Goal: Task Accomplishment & Management: Use online tool/utility

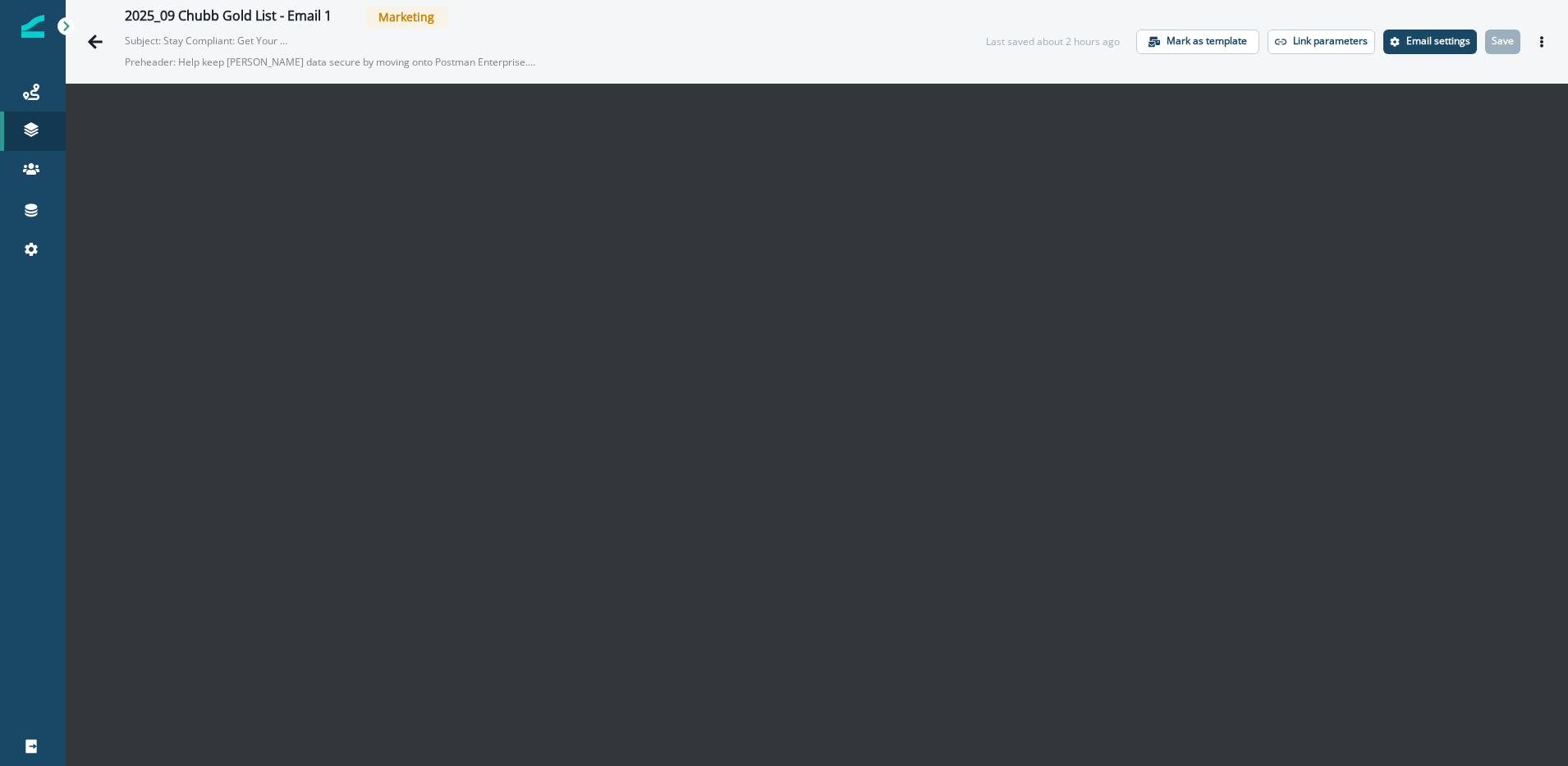
scroll to position [25, 0]
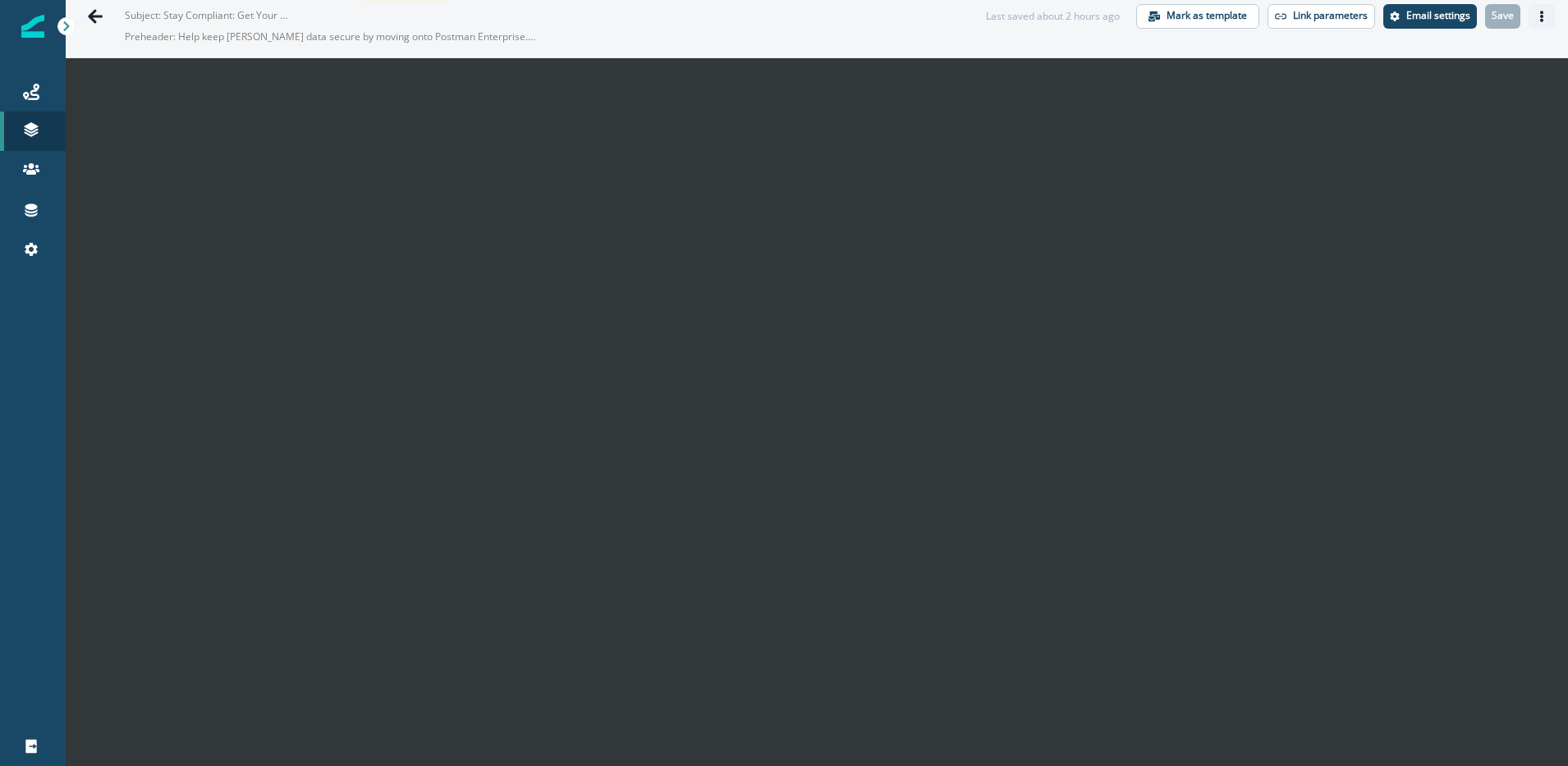
click at [1540, 16] on icon "Actions" at bounding box center [1541, 17] width 3 height 12
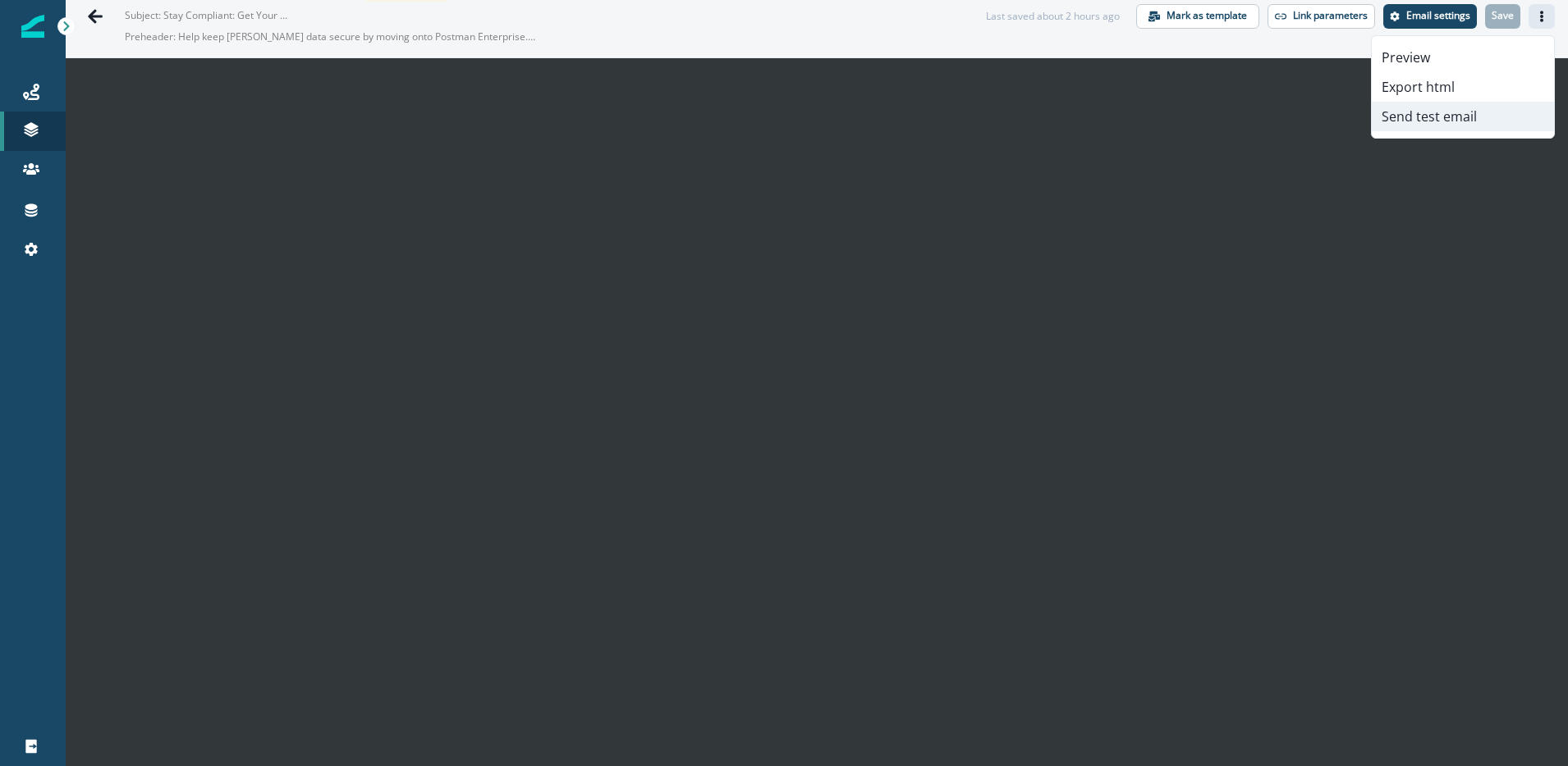
click at [1444, 115] on button "Send test email" at bounding box center [1463, 116] width 182 height 29
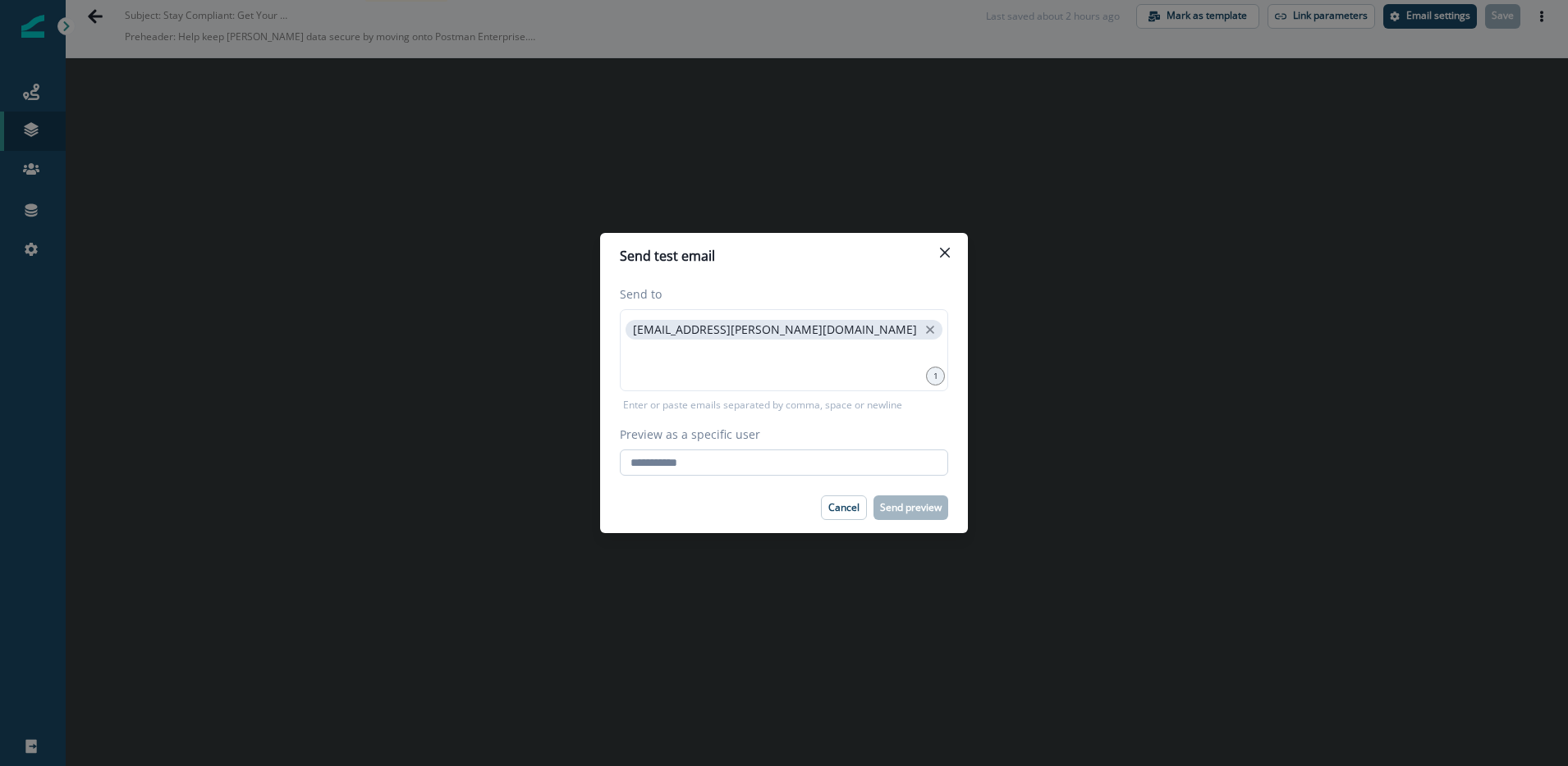
drag, startPoint x: 670, startPoint y: 459, endPoint x: 660, endPoint y: 462, distance: 10.4
click at [670, 459] on input "Preview as a specific user" at bounding box center [784, 462] width 328 height 26
click at [827, 332] on div "[EMAIL_ADDRESS][PERSON_NAME][DOMAIN_NAME]" at bounding box center [784, 350] width 328 height 82
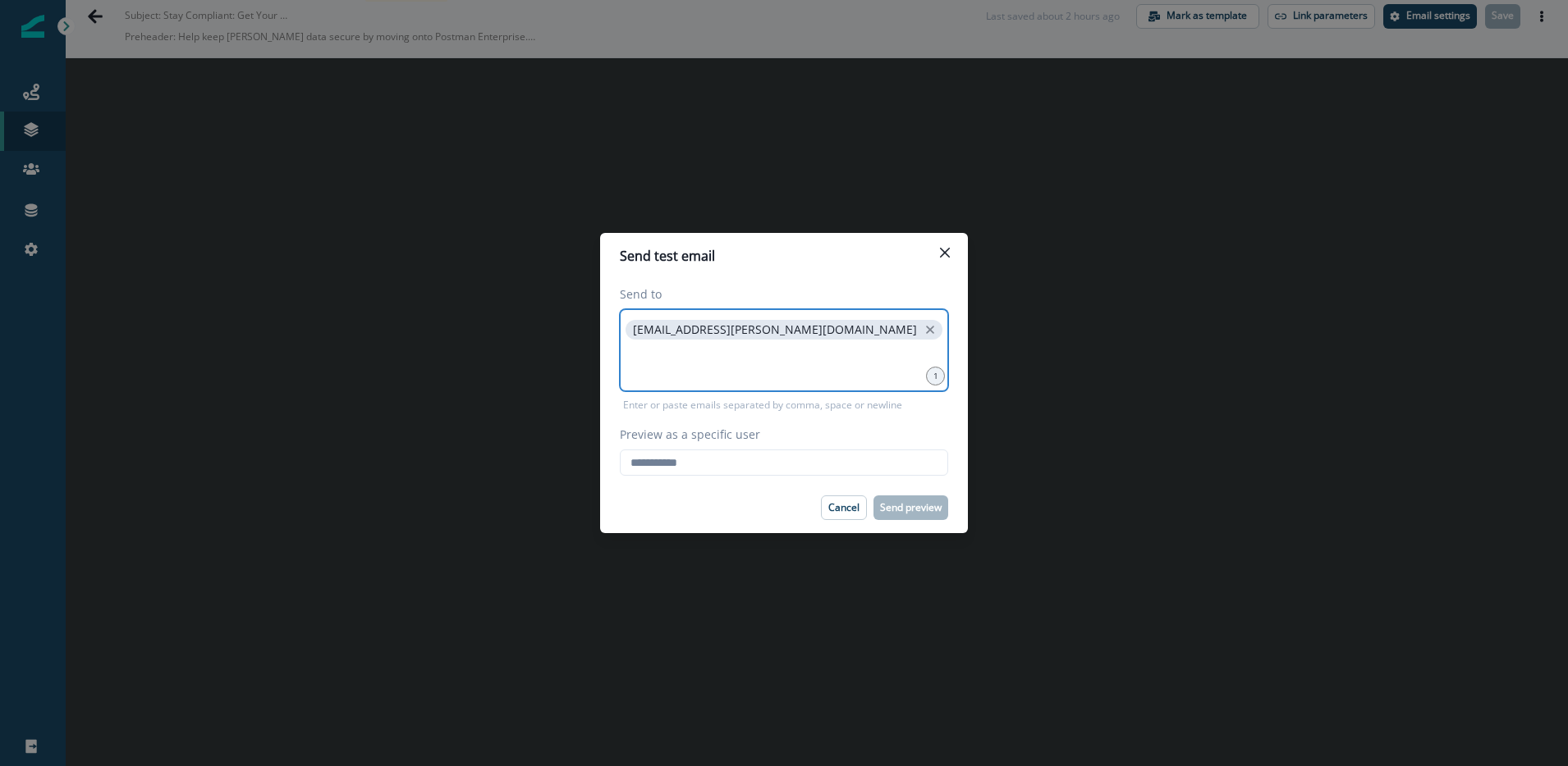
drag, startPoint x: 817, startPoint y: 329, endPoint x: 711, endPoint y: 330, distance: 106.0
click at [923, 329] on icon "close" at bounding box center [930, 330] width 15 height 15
click at [693, 334] on input at bounding box center [784, 329] width 324 height 33
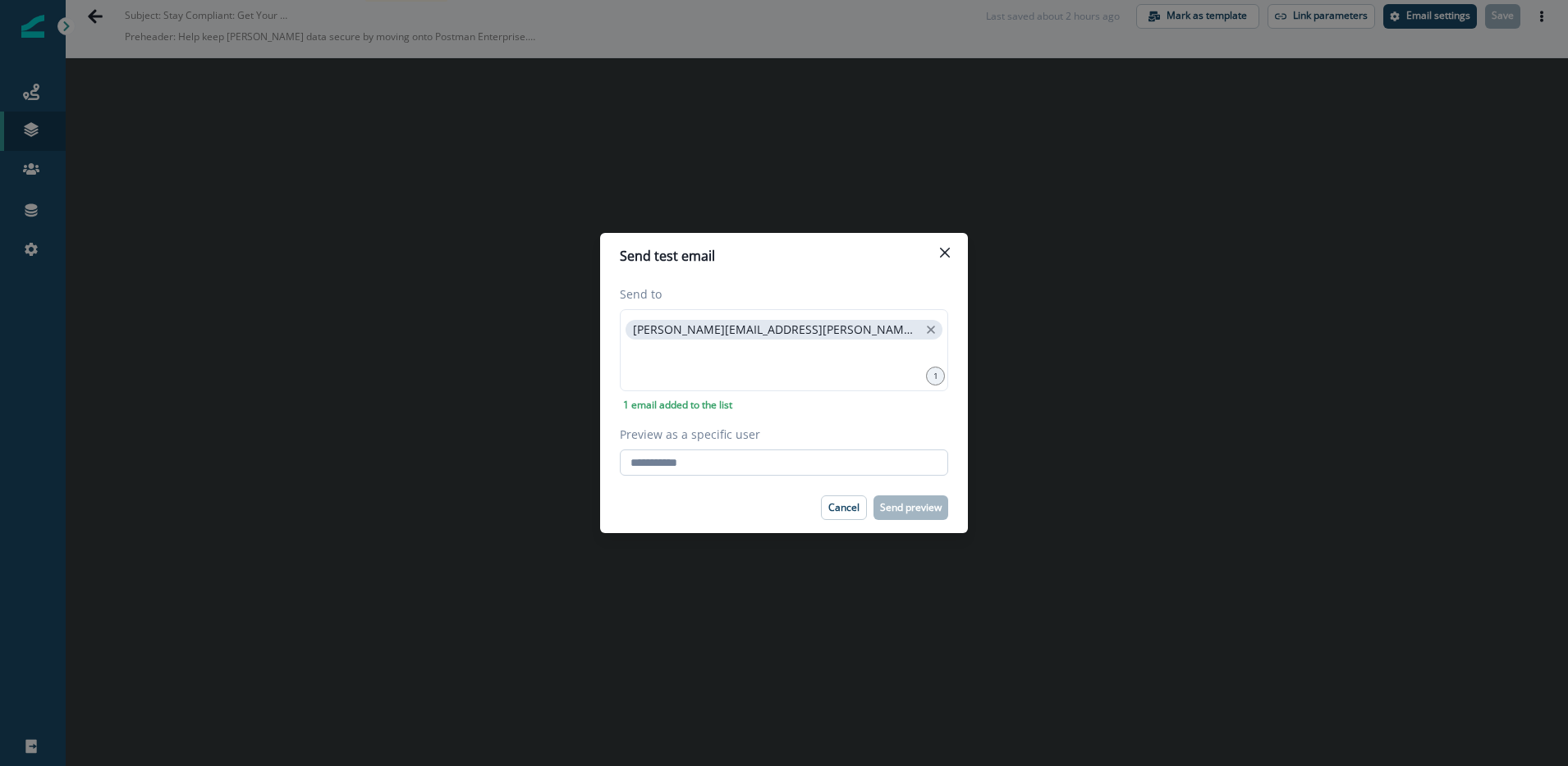
click at [704, 466] on input "Preview as a specific user" at bounding box center [784, 462] width 328 height 26
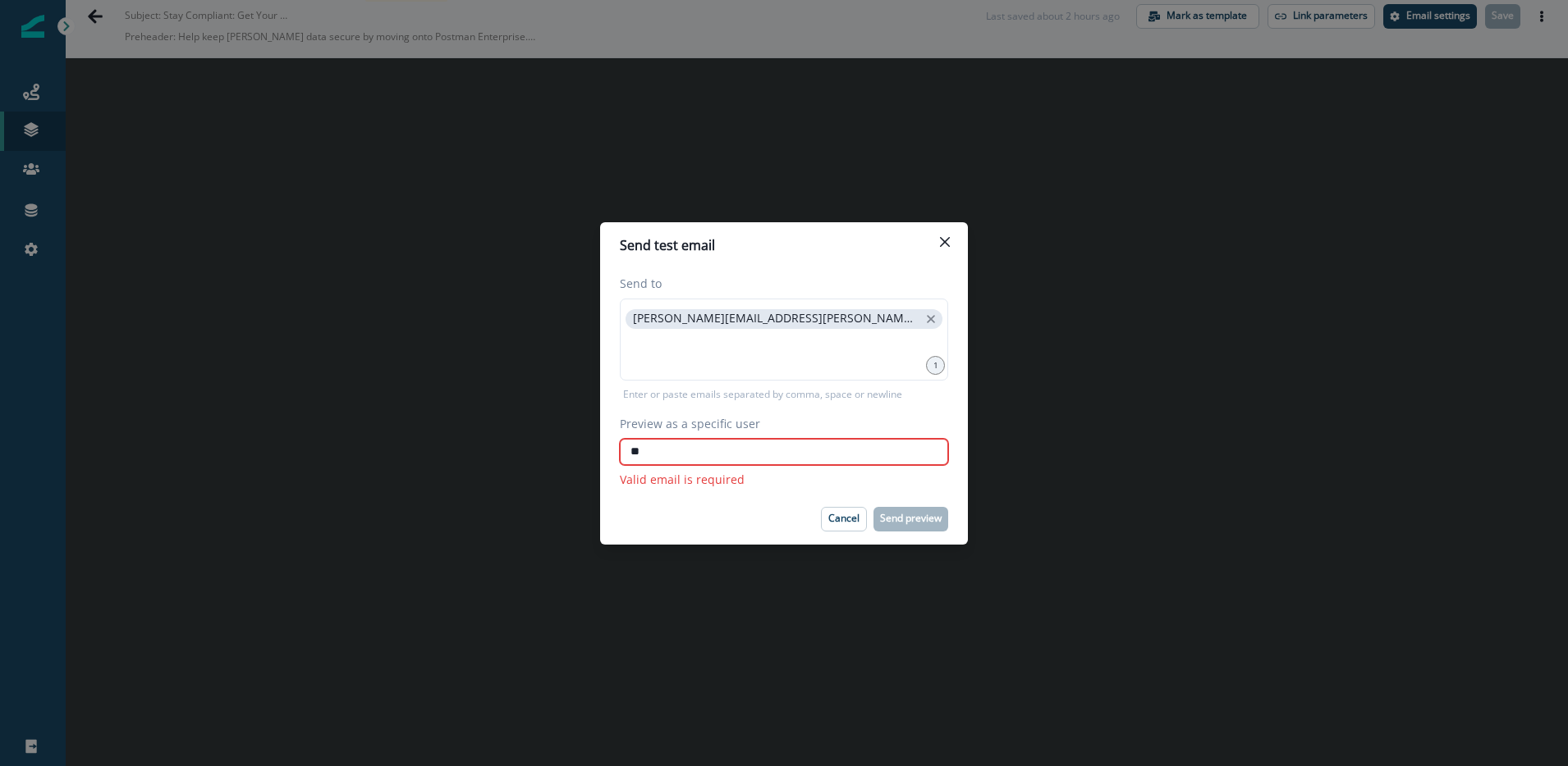
type input "*"
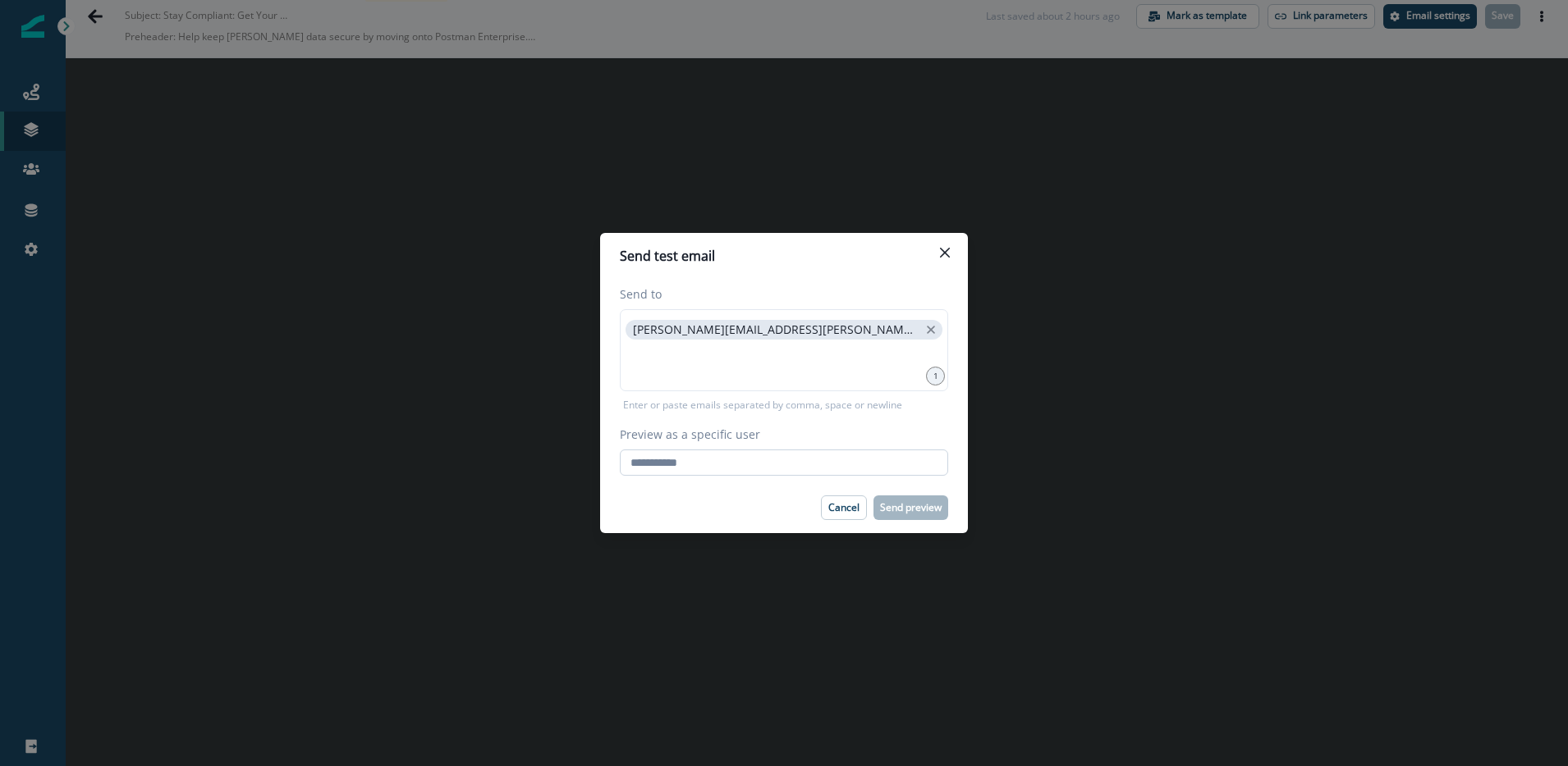
click at [704, 466] on input "Preview as a specific user" at bounding box center [784, 462] width 328 height 26
click at [729, 441] on label "Preview as a specific user" at bounding box center [779, 434] width 319 height 18
click at [729, 450] on input "Preview as a specific user" at bounding box center [784, 462] width 328 height 26
click at [702, 467] on input "Preview as a specific user" at bounding box center [784, 462] width 328 height 26
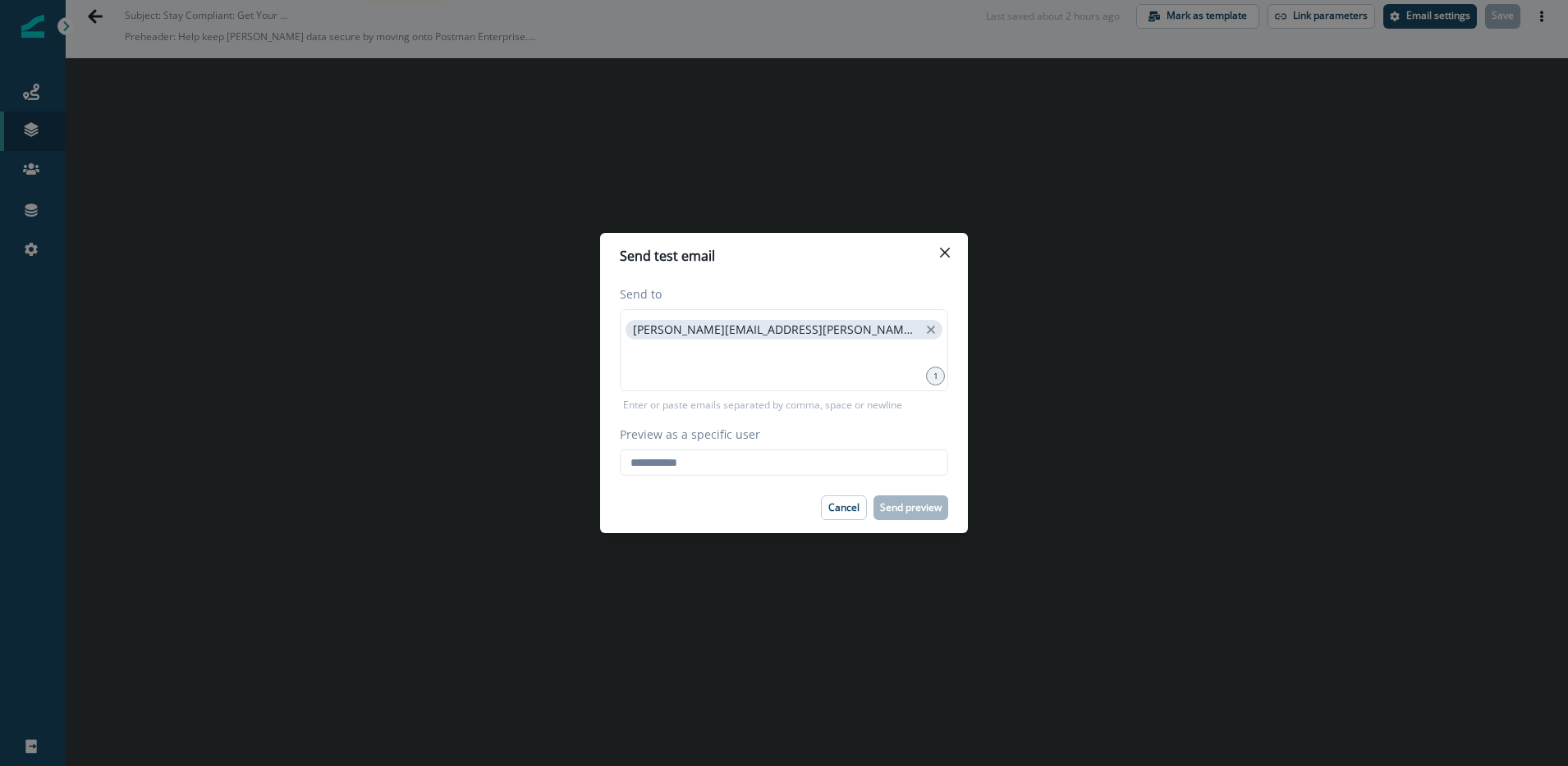
type input "**********"
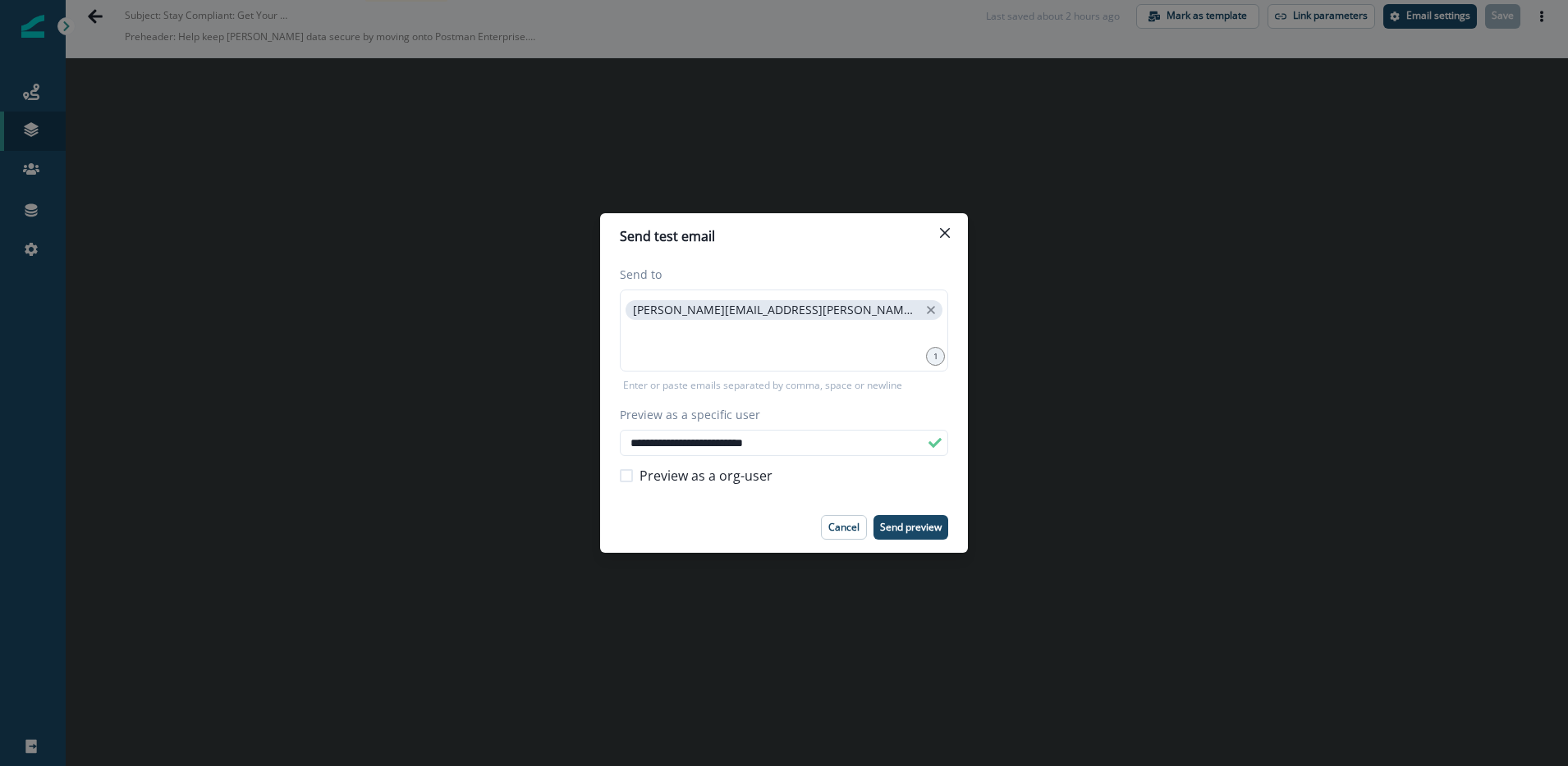
click at [945, 232] on icon "Close" at bounding box center [945, 233] width 10 height 10
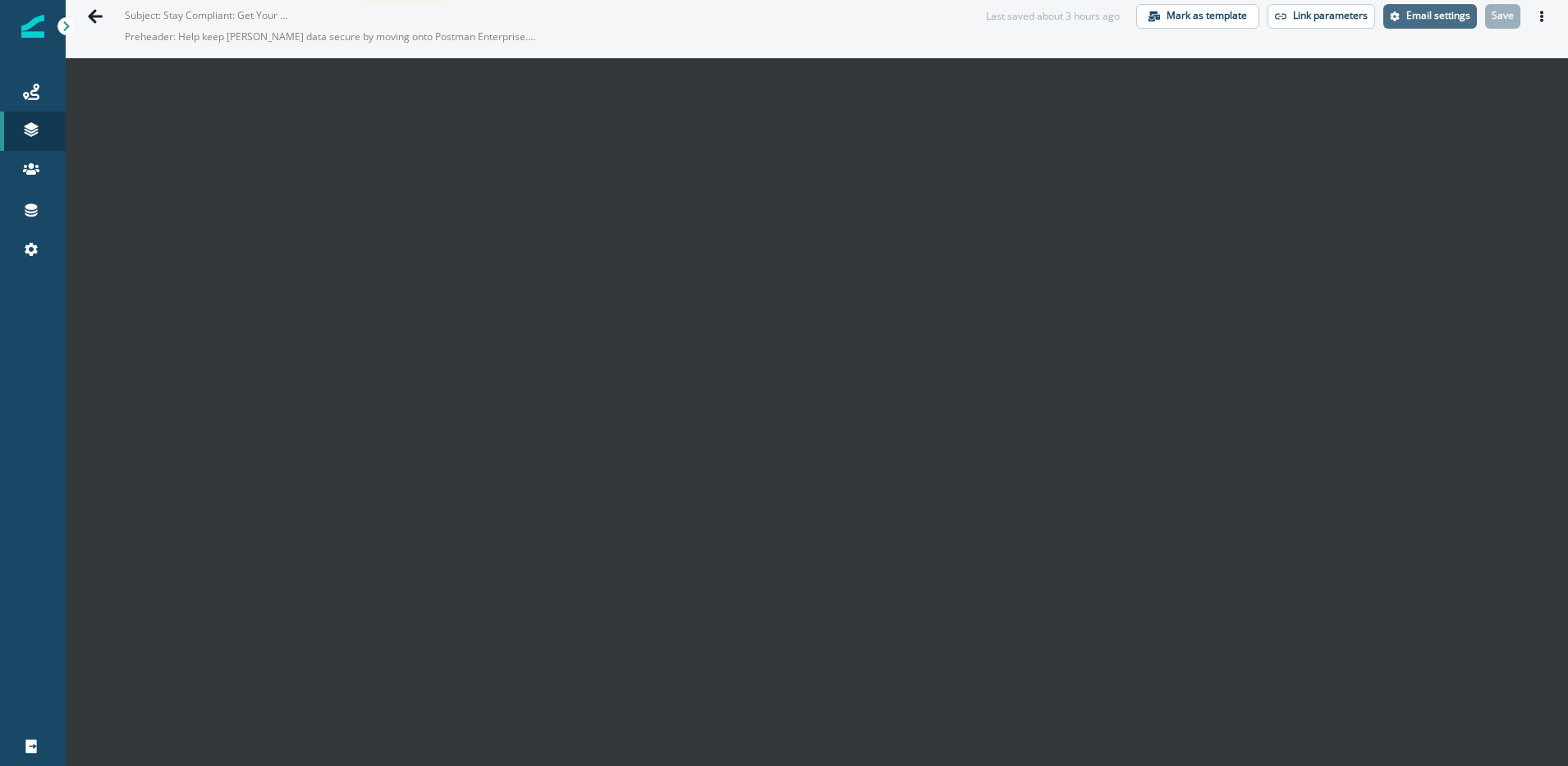
click at [1431, 13] on p "Email settings" at bounding box center [1438, 16] width 64 height 12
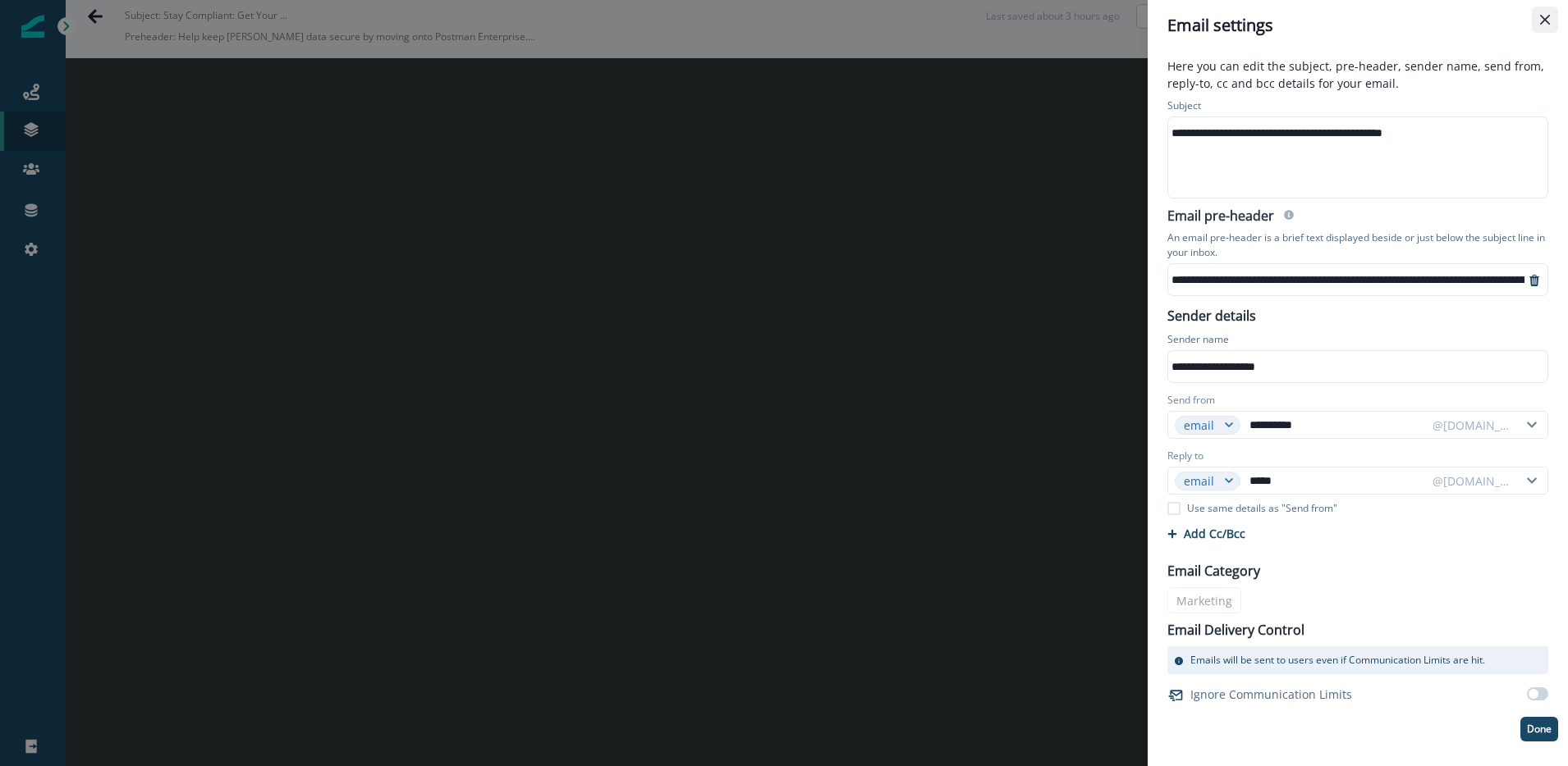
click at [1545, 19] on icon "Close" at bounding box center [1545, 20] width 10 height 10
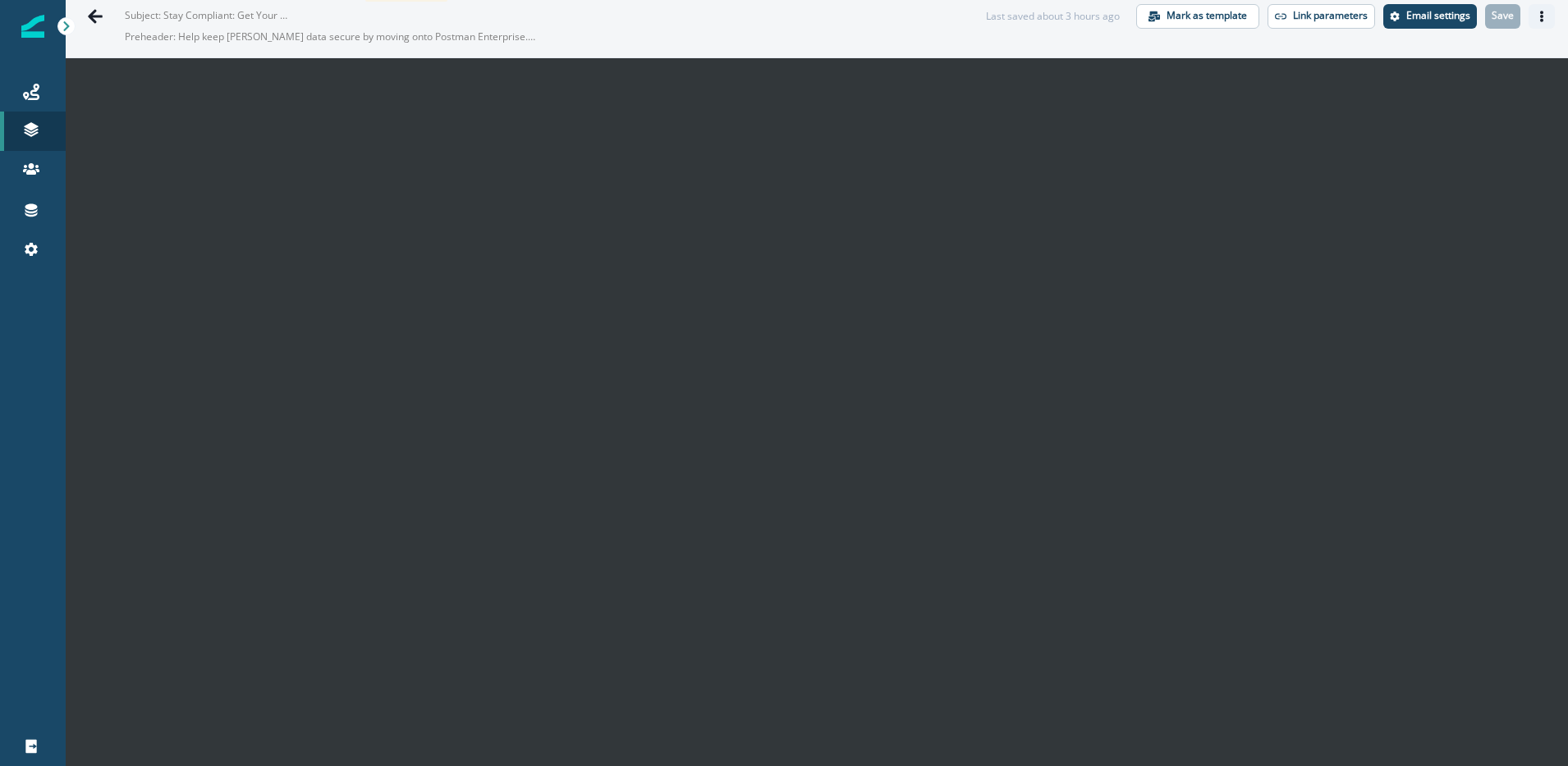
click at [1542, 19] on icon "Actions" at bounding box center [1541, 17] width 3 height 12
click at [1541, 23] on button "Actions" at bounding box center [1541, 16] width 26 height 24
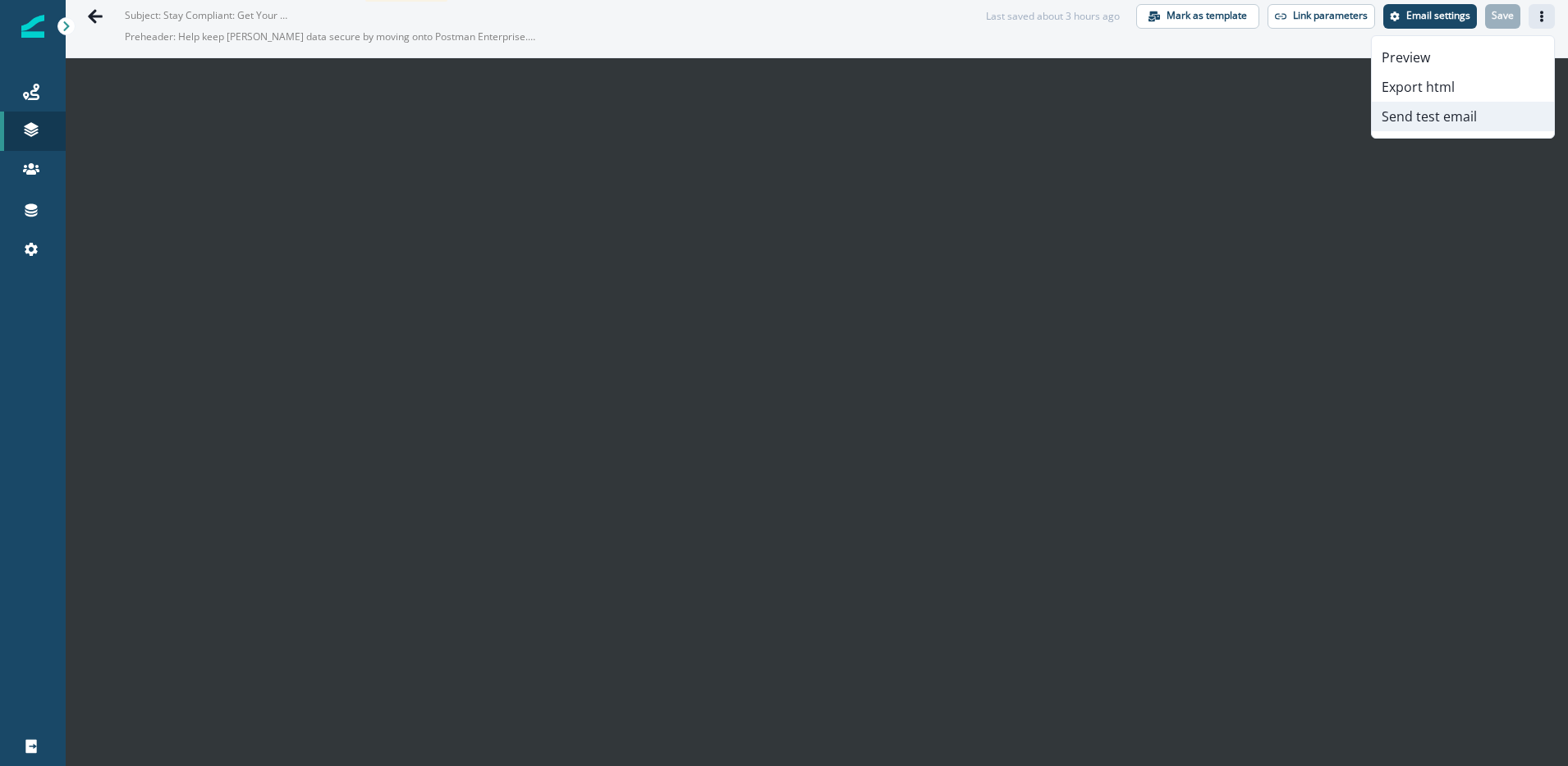
click at [1473, 108] on button "Send test email" at bounding box center [1463, 116] width 182 height 29
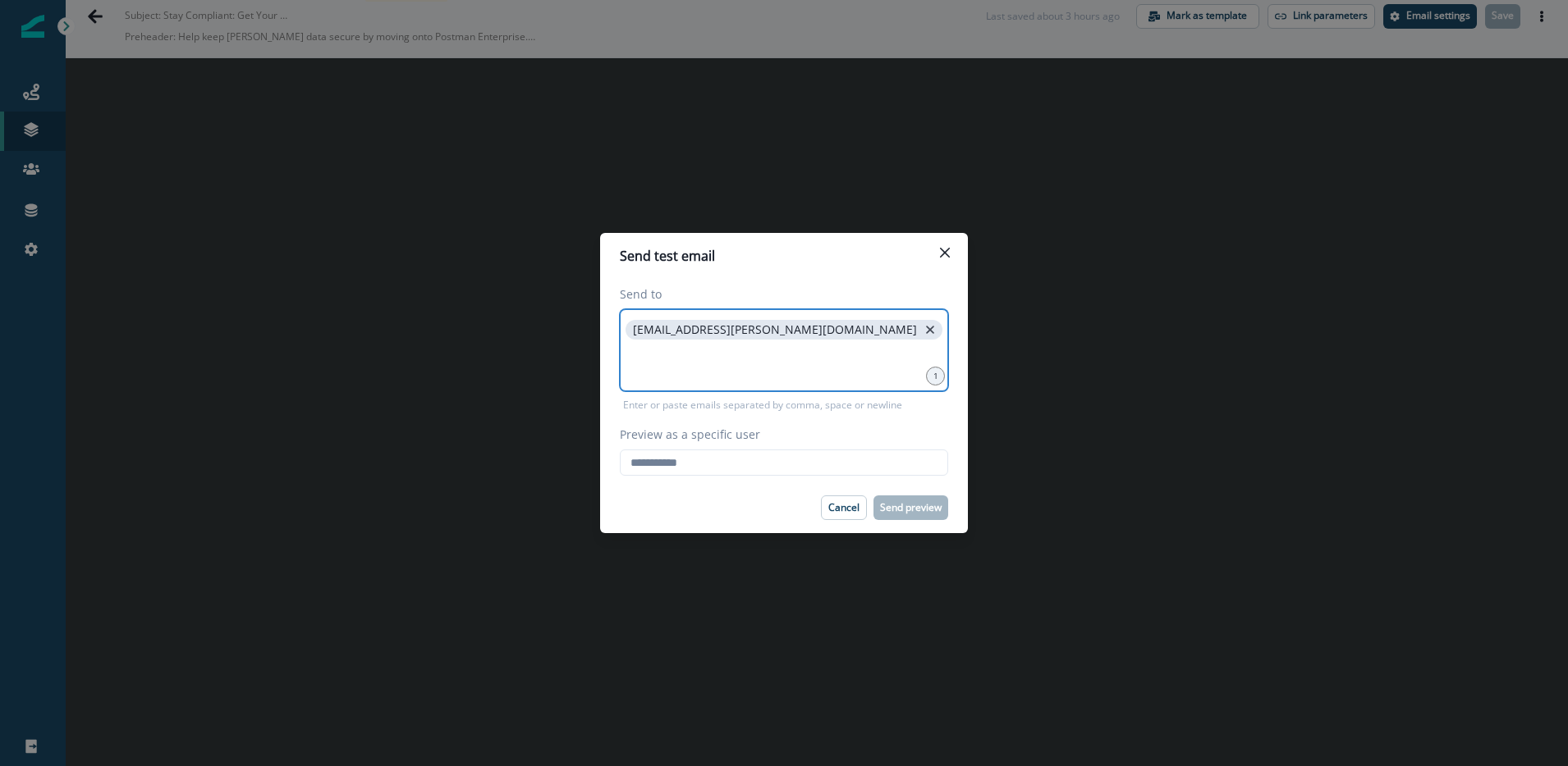
click at [923, 331] on icon "close" at bounding box center [930, 330] width 15 height 15
click at [759, 460] on input "Preview as a specific user" at bounding box center [784, 462] width 328 height 26
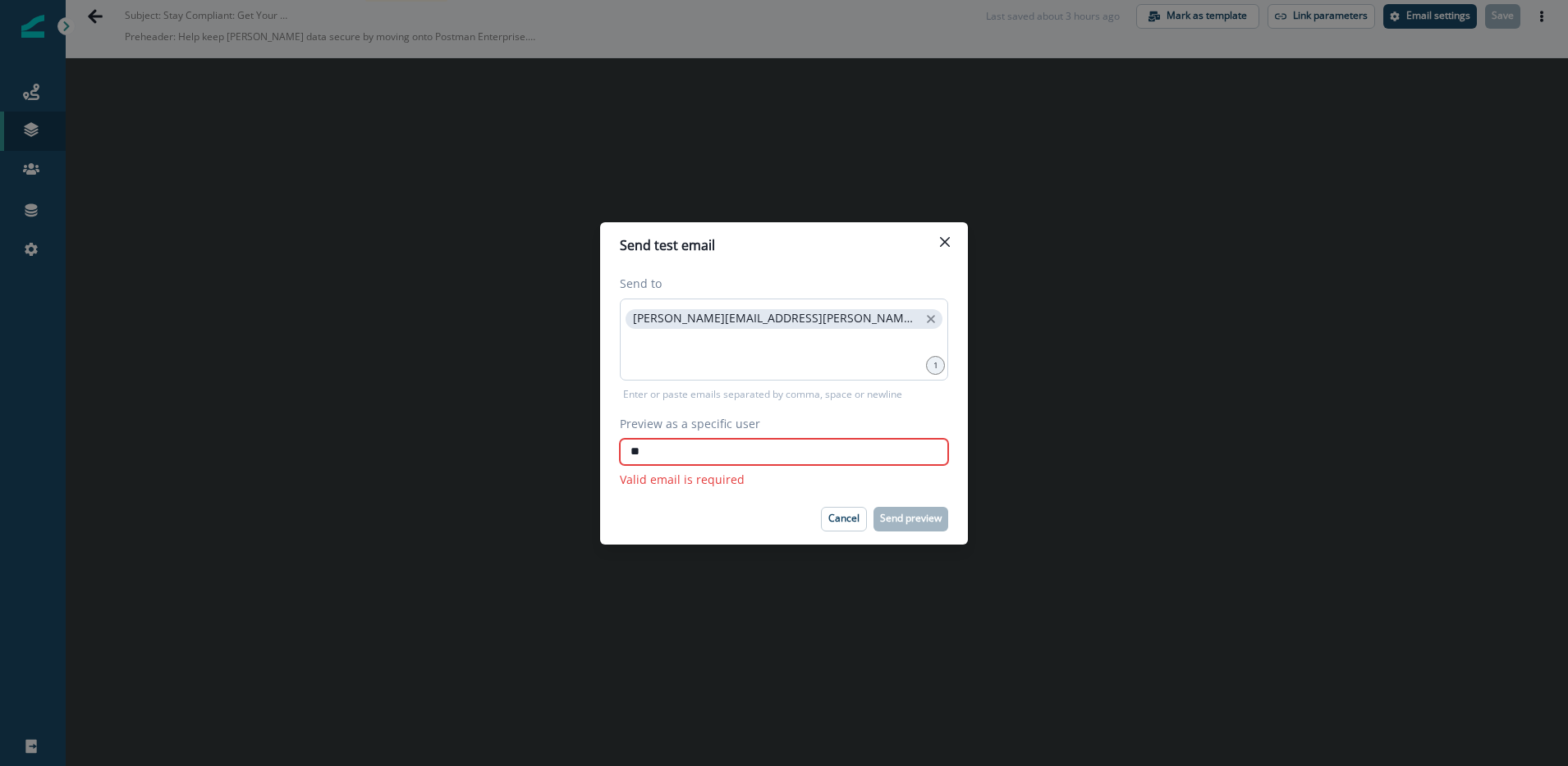
type input "*"
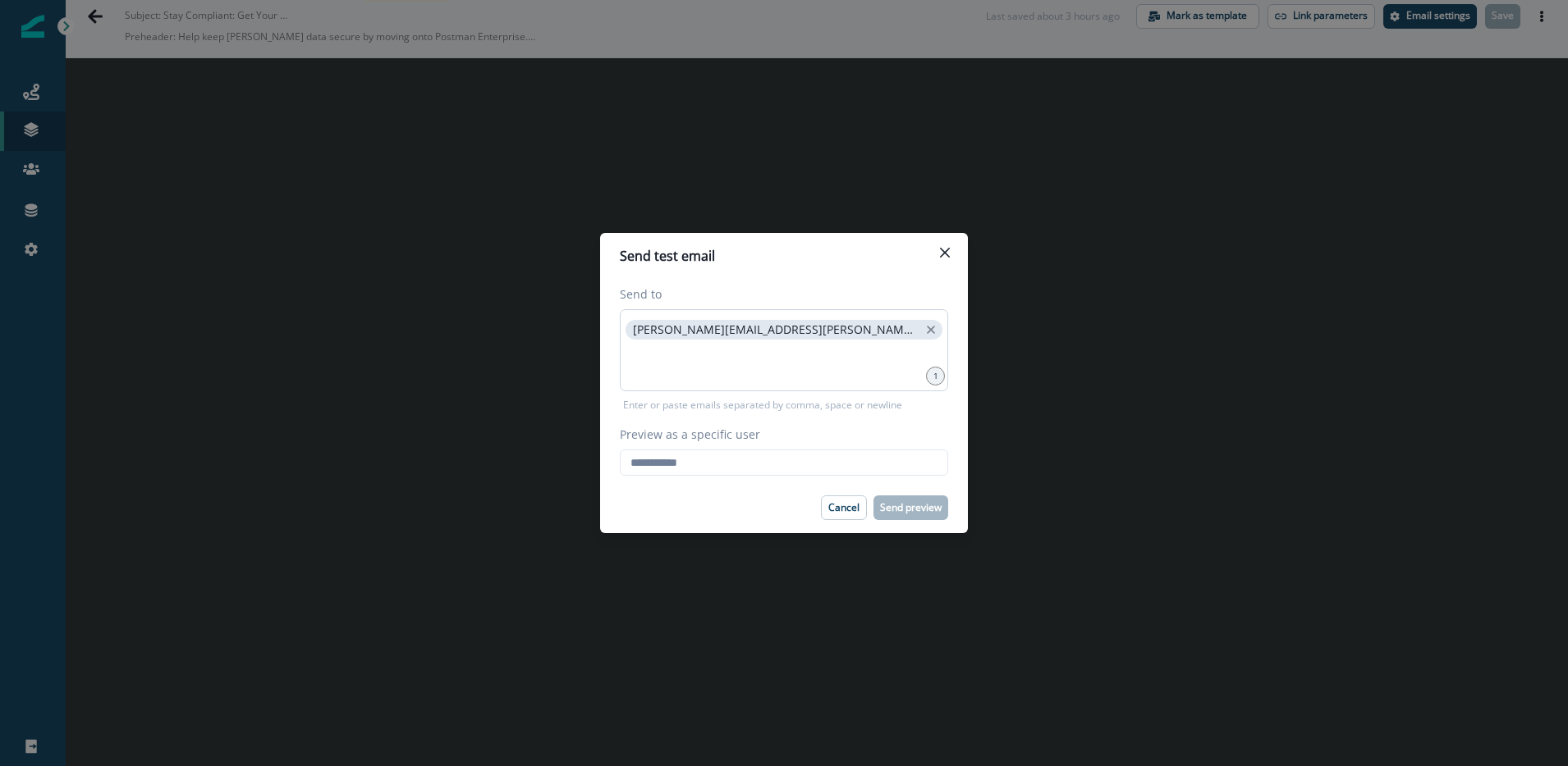
click at [836, 427] on label "Preview as a specific user" at bounding box center [779, 434] width 319 height 18
click at [836, 450] on input "Preview as a specific user" at bounding box center [784, 462] width 328 height 26
click at [858, 472] on input "Preview as a specific user" at bounding box center [784, 462] width 328 height 26
type input "**********"
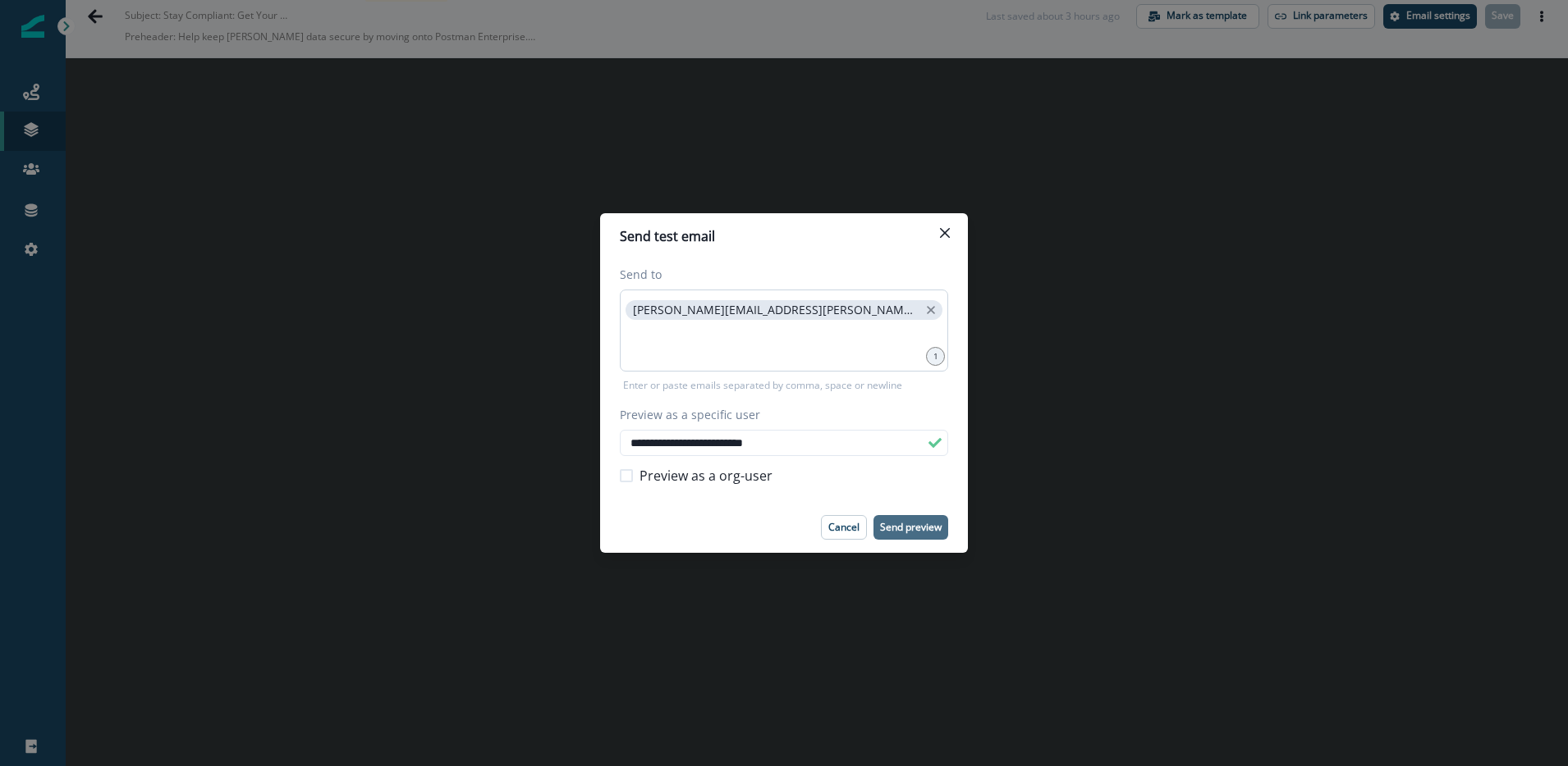
click at [918, 528] on p "Send preview" at bounding box center [911, 528] width 62 height 12
click at [940, 232] on icon "Close" at bounding box center [945, 233] width 10 height 10
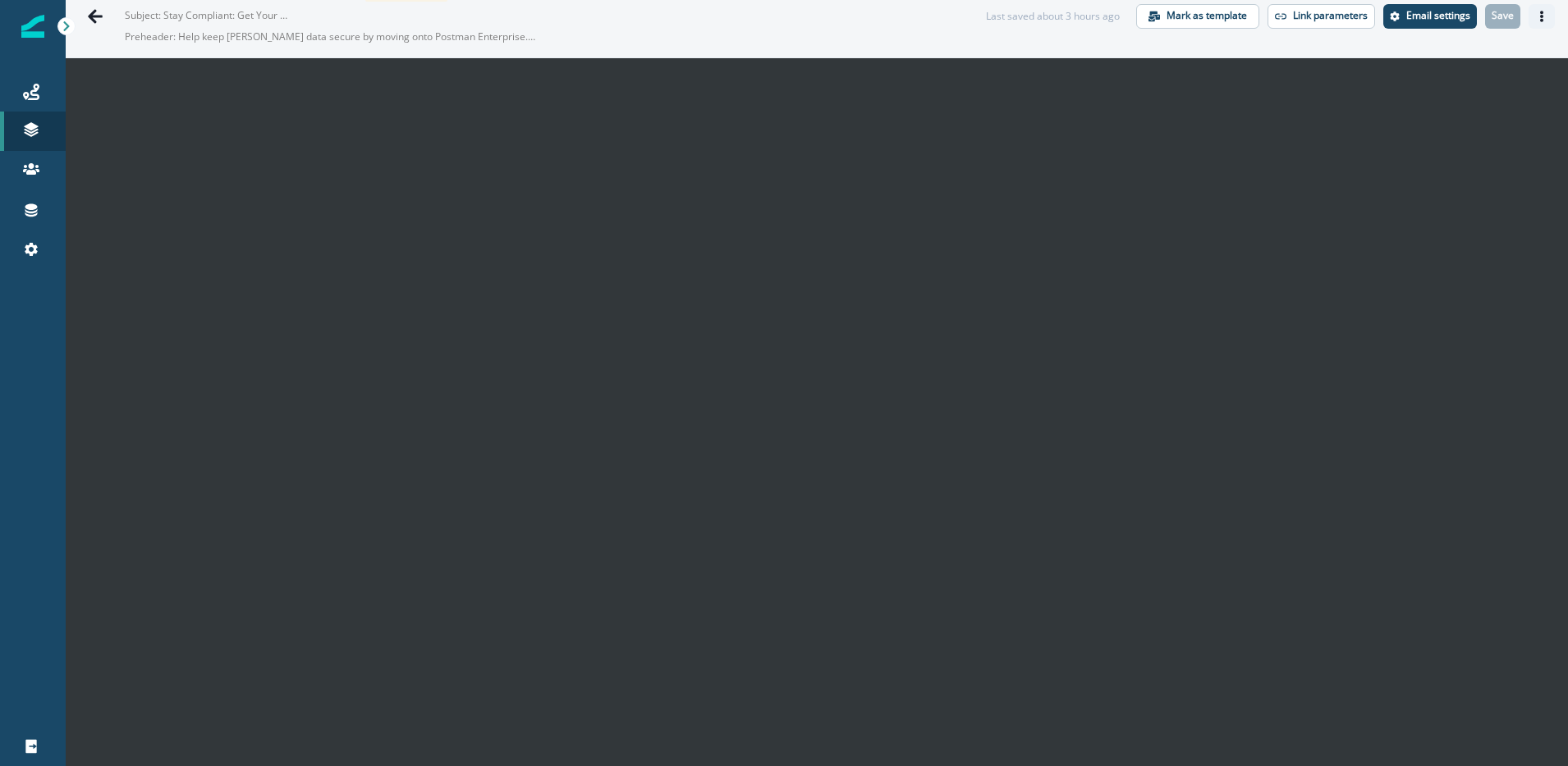
click at [1545, 19] on icon "Actions" at bounding box center [1542, 17] width 12 height 12
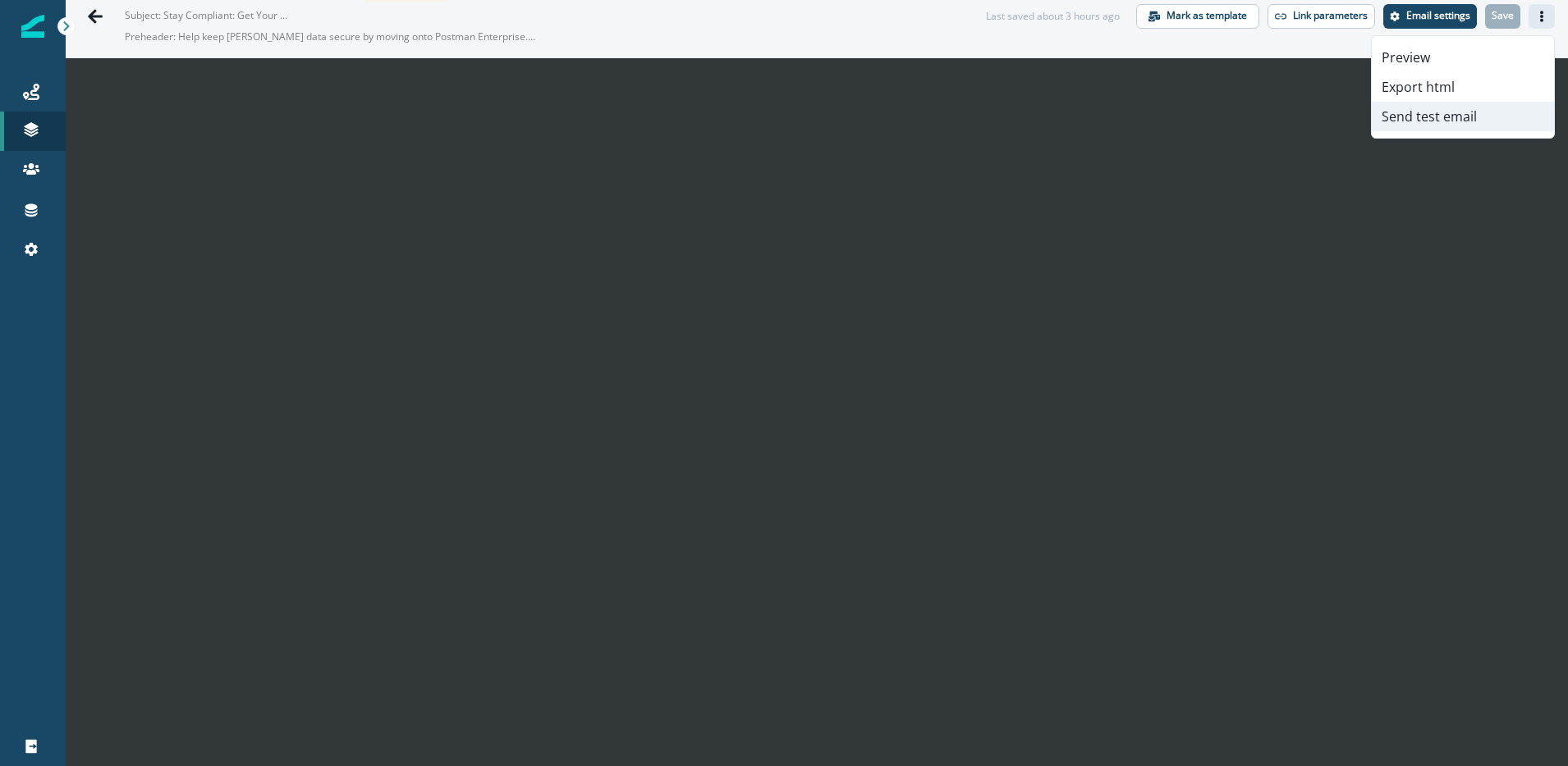
click at [1446, 125] on button "Send test email" at bounding box center [1463, 116] width 182 height 29
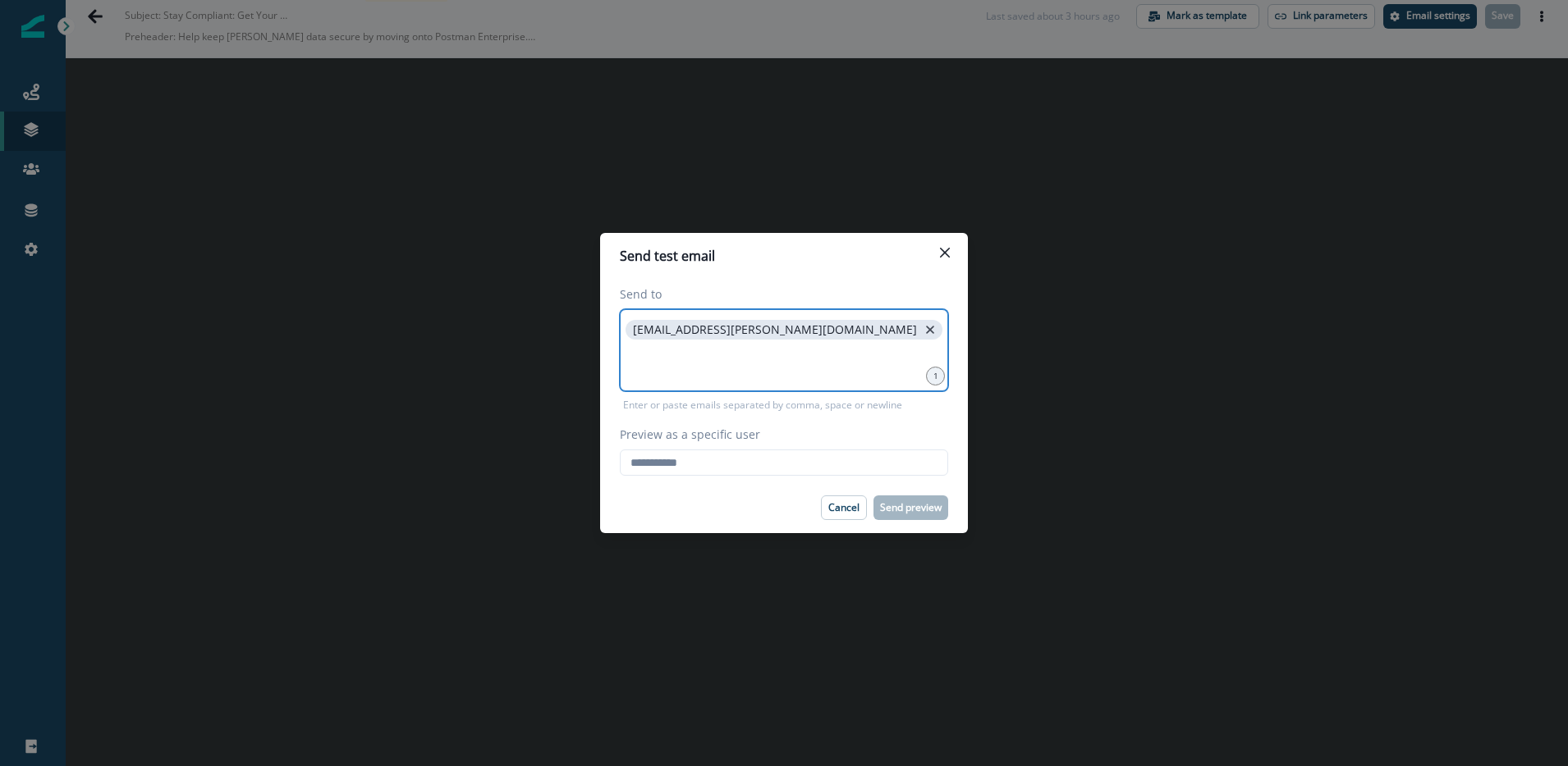
click at [923, 325] on icon "close" at bounding box center [930, 330] width 15 height 15
click at [680, 330] on input at bounding box center [784, 329] width 324 height 33
click at [658, 342] on input at bounding box center [784, 329] width 324 height 33
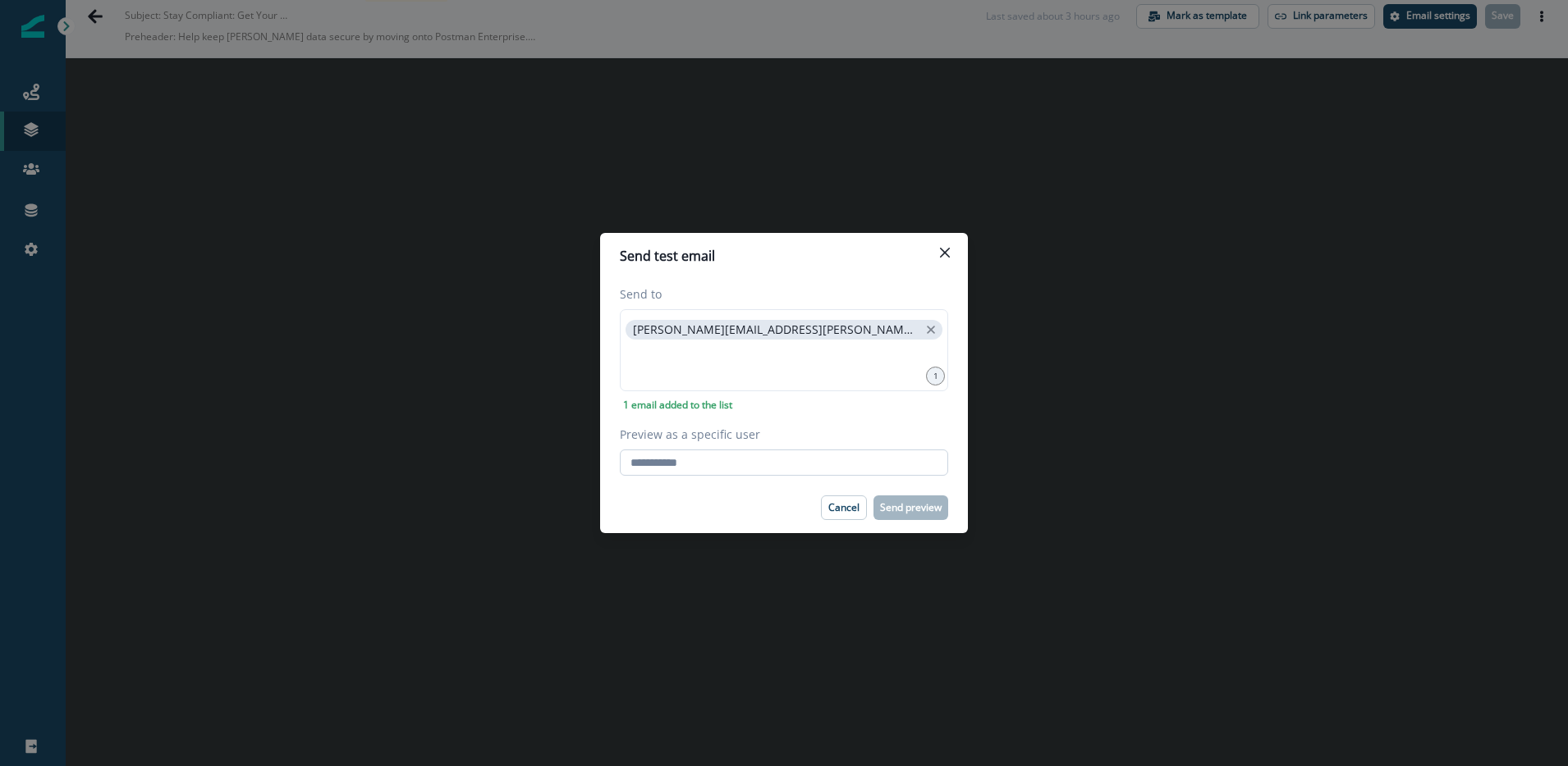
drag, startPoint x: 723, startPoint y: 468, endPoint x: 698, endPoint y: 467, distance: 25.0
click at [723, 468] on input "Preview as a specific user" at bounding box center [784, 462] width 328 height 26
click at [694, 464] on input "Preview as a specific user" at bounding box center [784, 462] width 328 height 26
type input "**********"
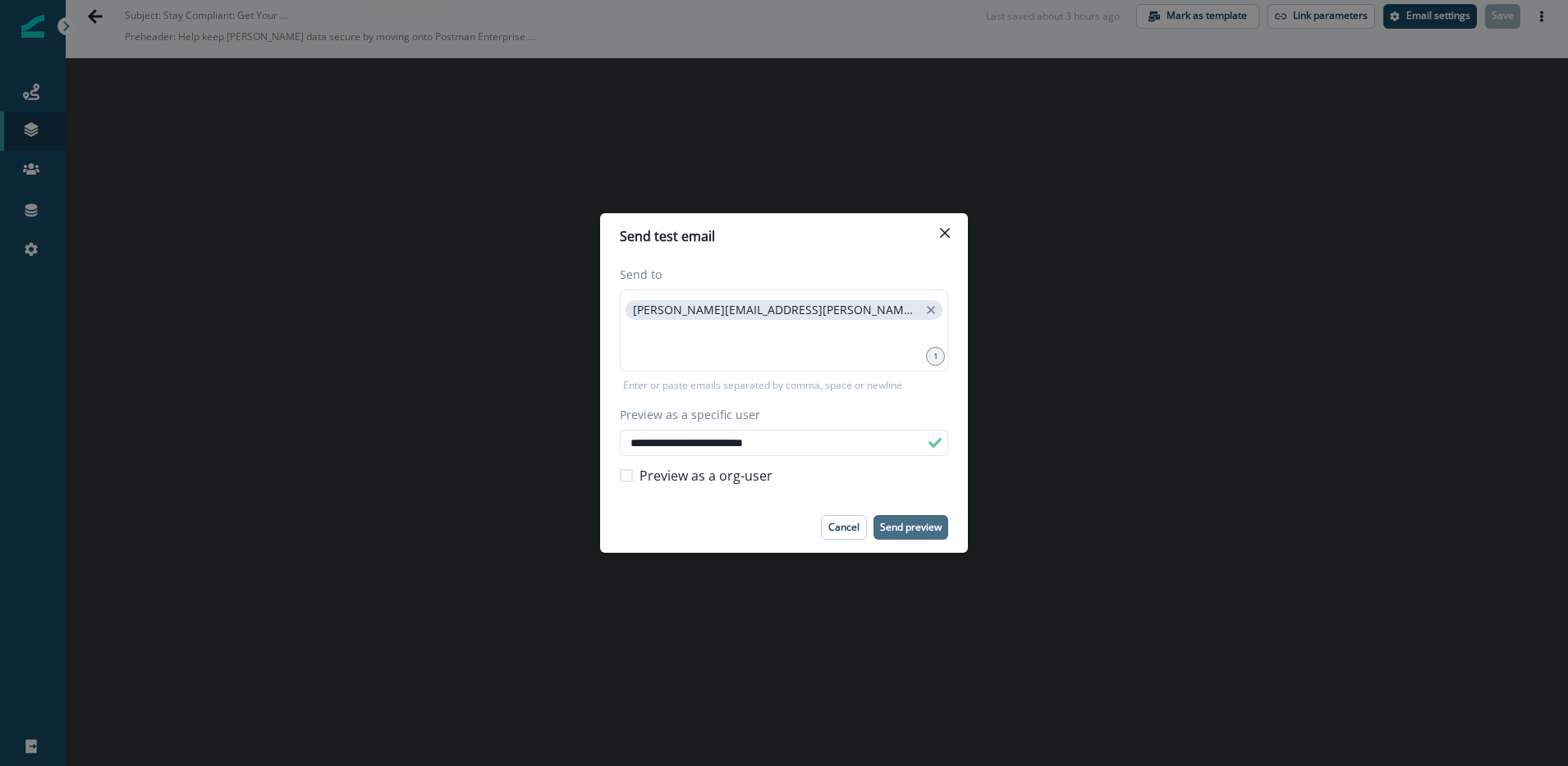
click at [927, 524] on p "Send preview" at bounding box center [911, 528] width 62 height 12
click at [946, 237] on icon "Close" at bounding box center [945, 233] width 10 height 10
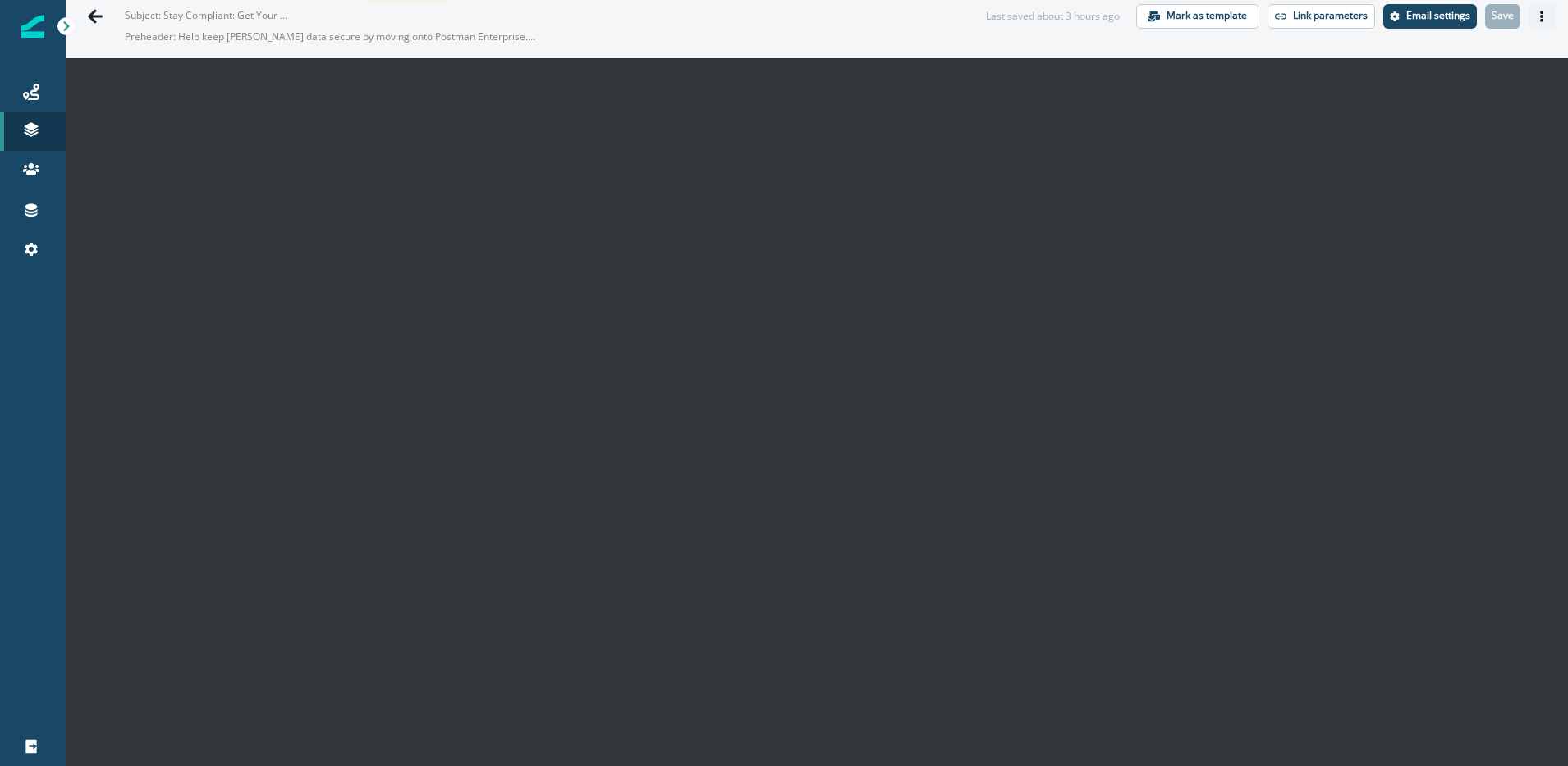
click at [1540, 13] on icon "Actions" at bounding box center [1541, 17] width 3 height 12
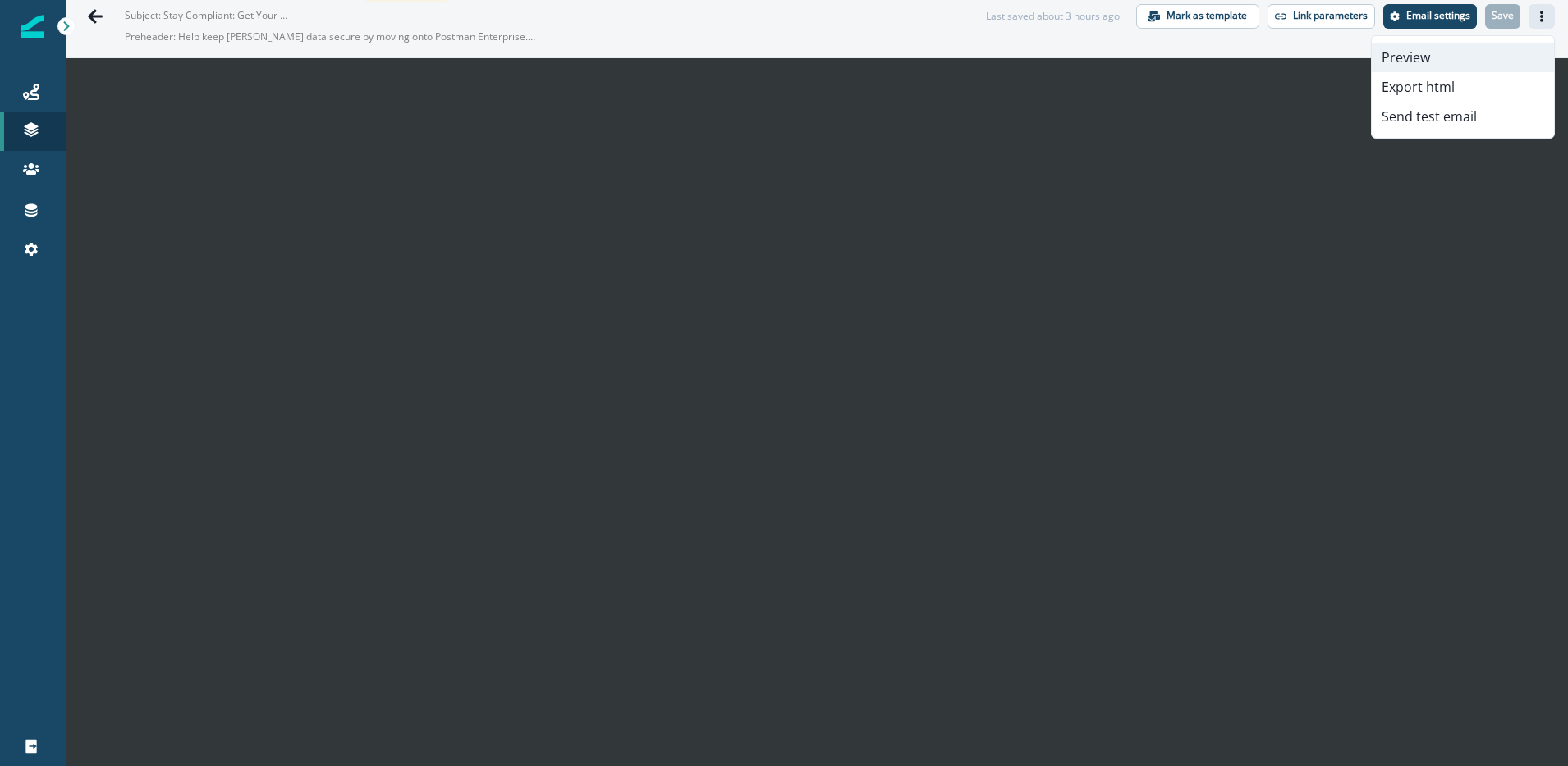
click at [1444, 56] on button "Preview" at bounding box center [1463, 57] width 182 height 29
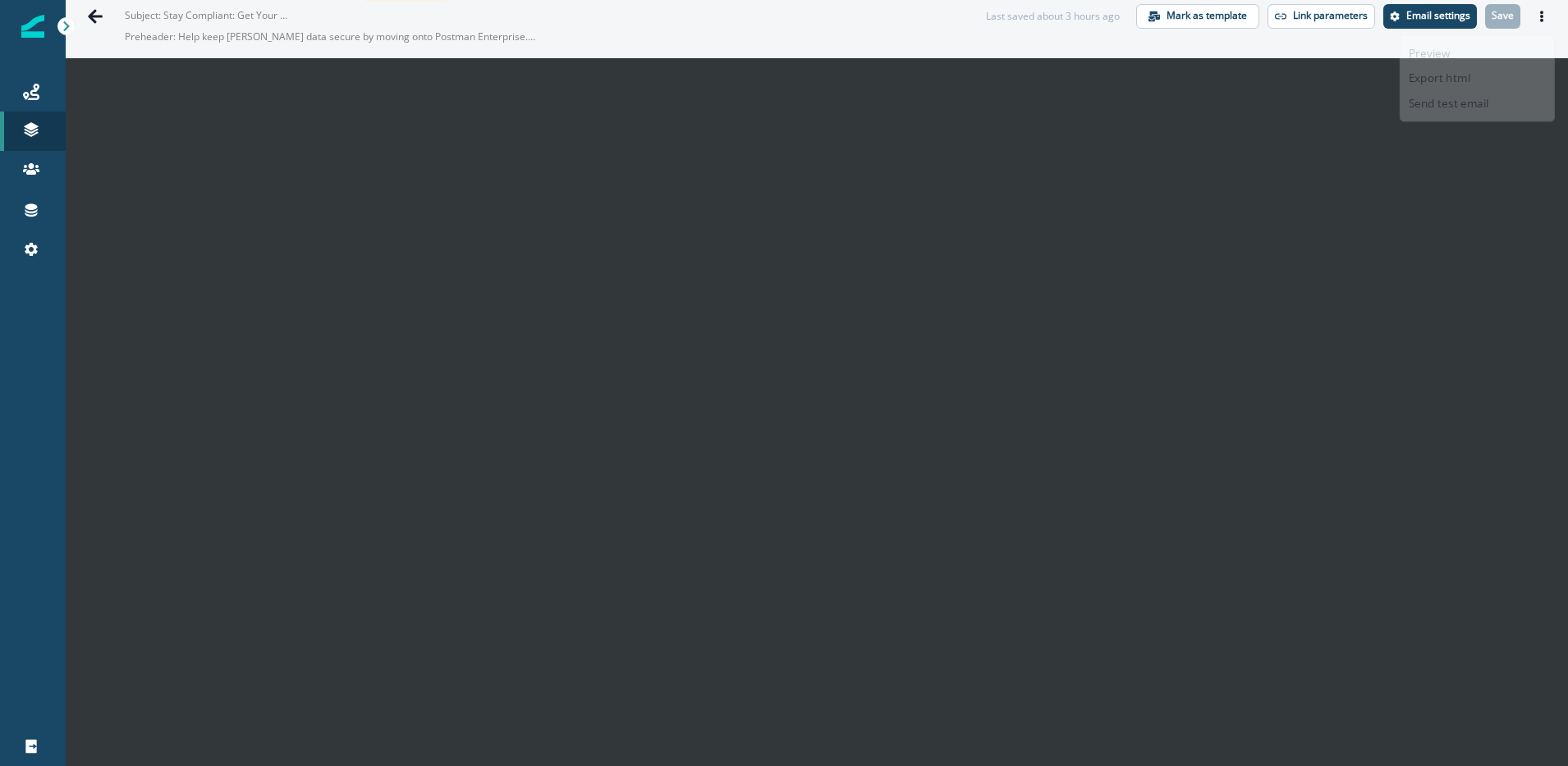
scroll to position [26, 0]
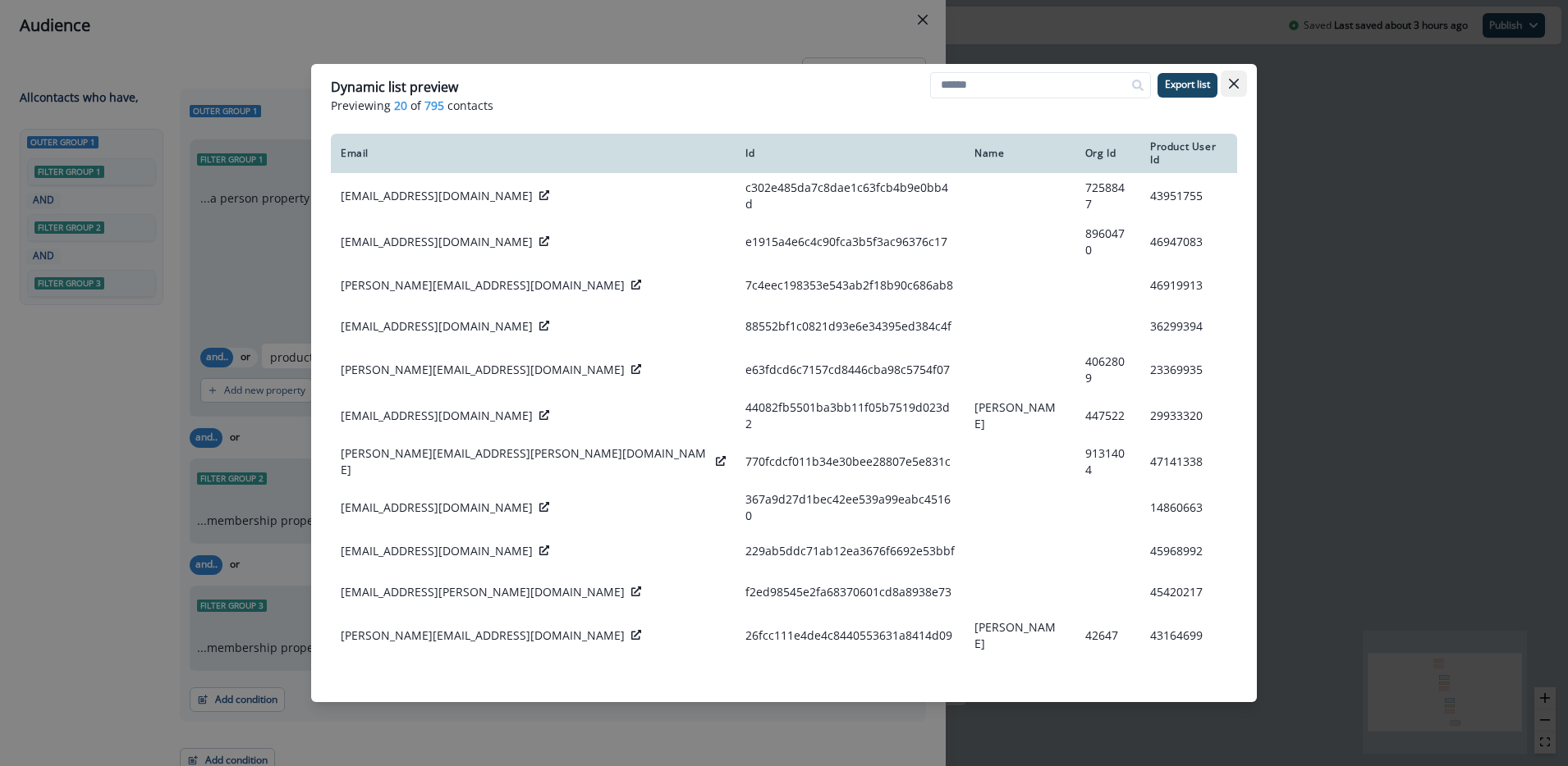
click at [1235, 84] on icon "Close" at bounding box center [1234, 84] width 10 height 10
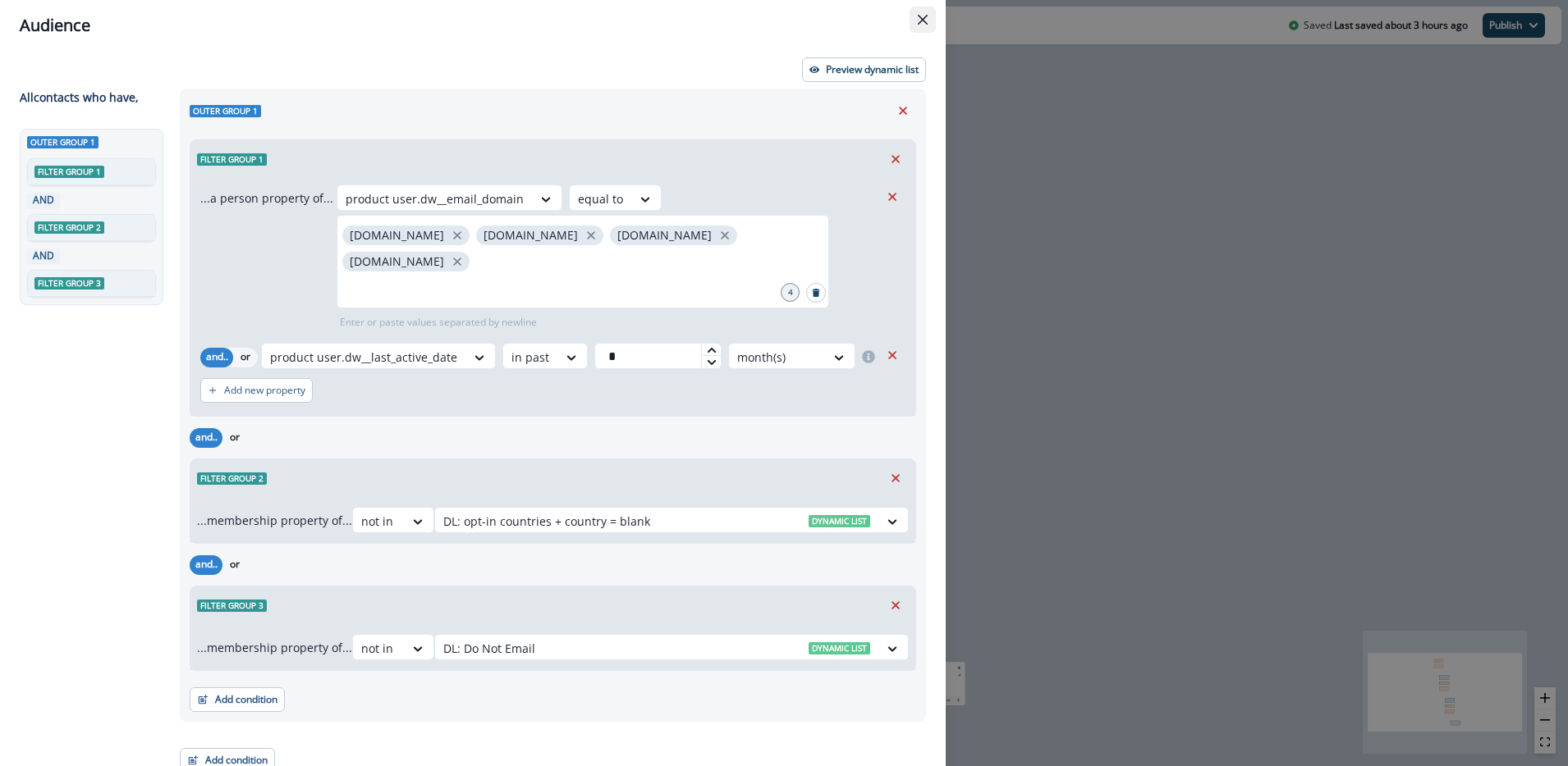
click at [920, 22] on icon "Close" at bounding box center [923, 20] width 10 height 10
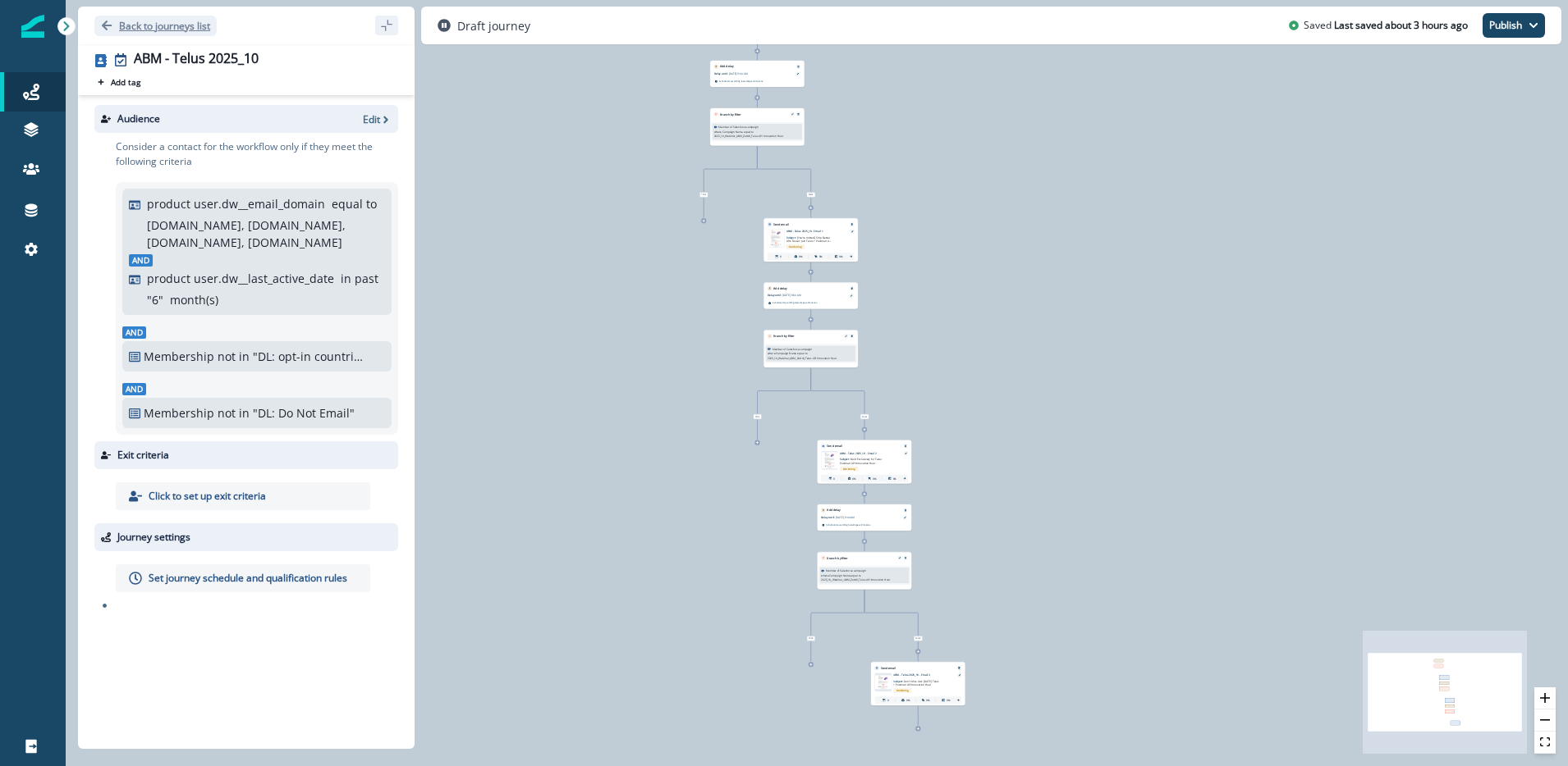
click at [103, 23] on icon "Go back" at bounding box center [107, 26] width 10 height 10
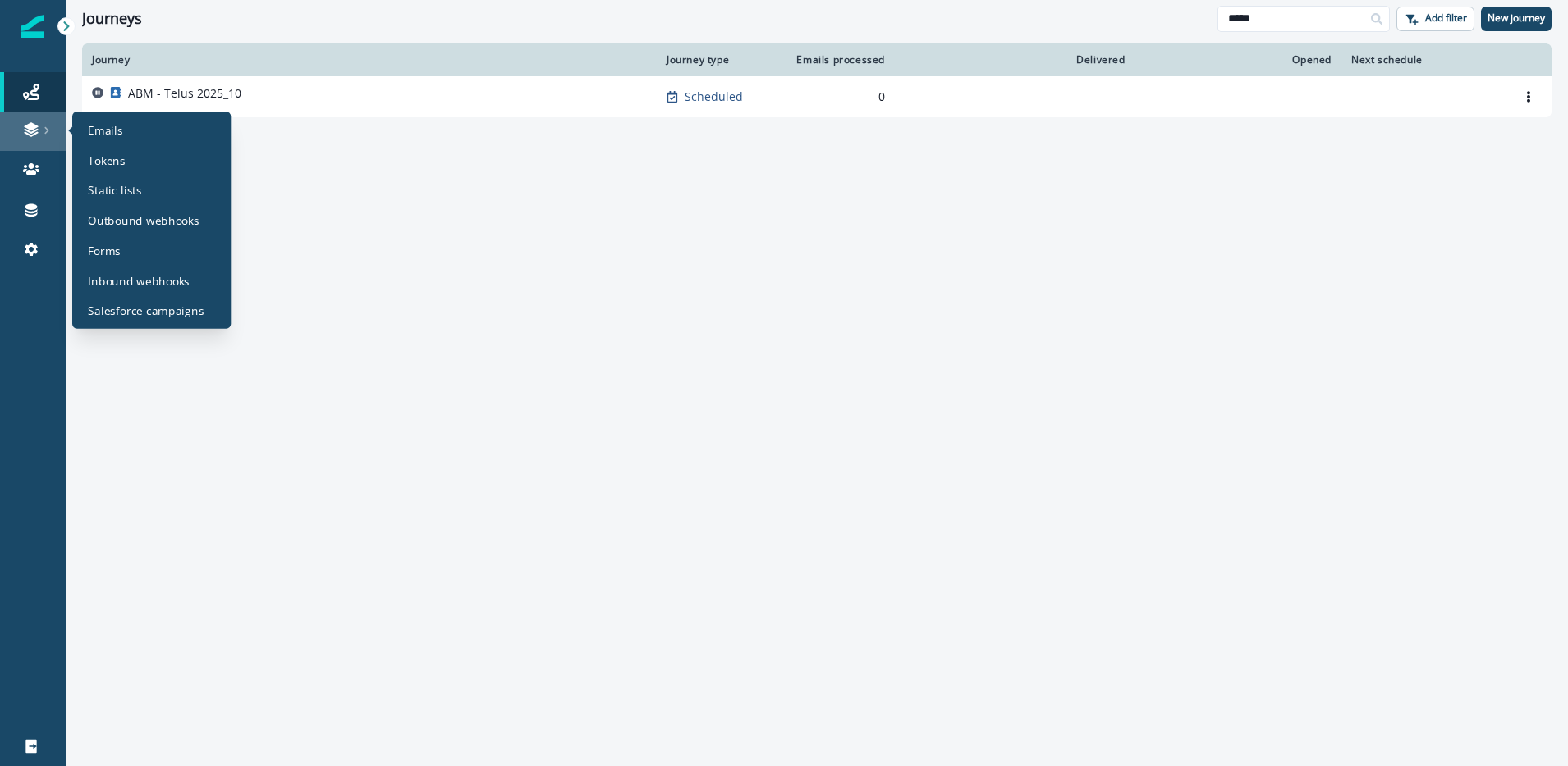
click at [41, 124] on div at bounding box center [33, 130] width 53 height 17
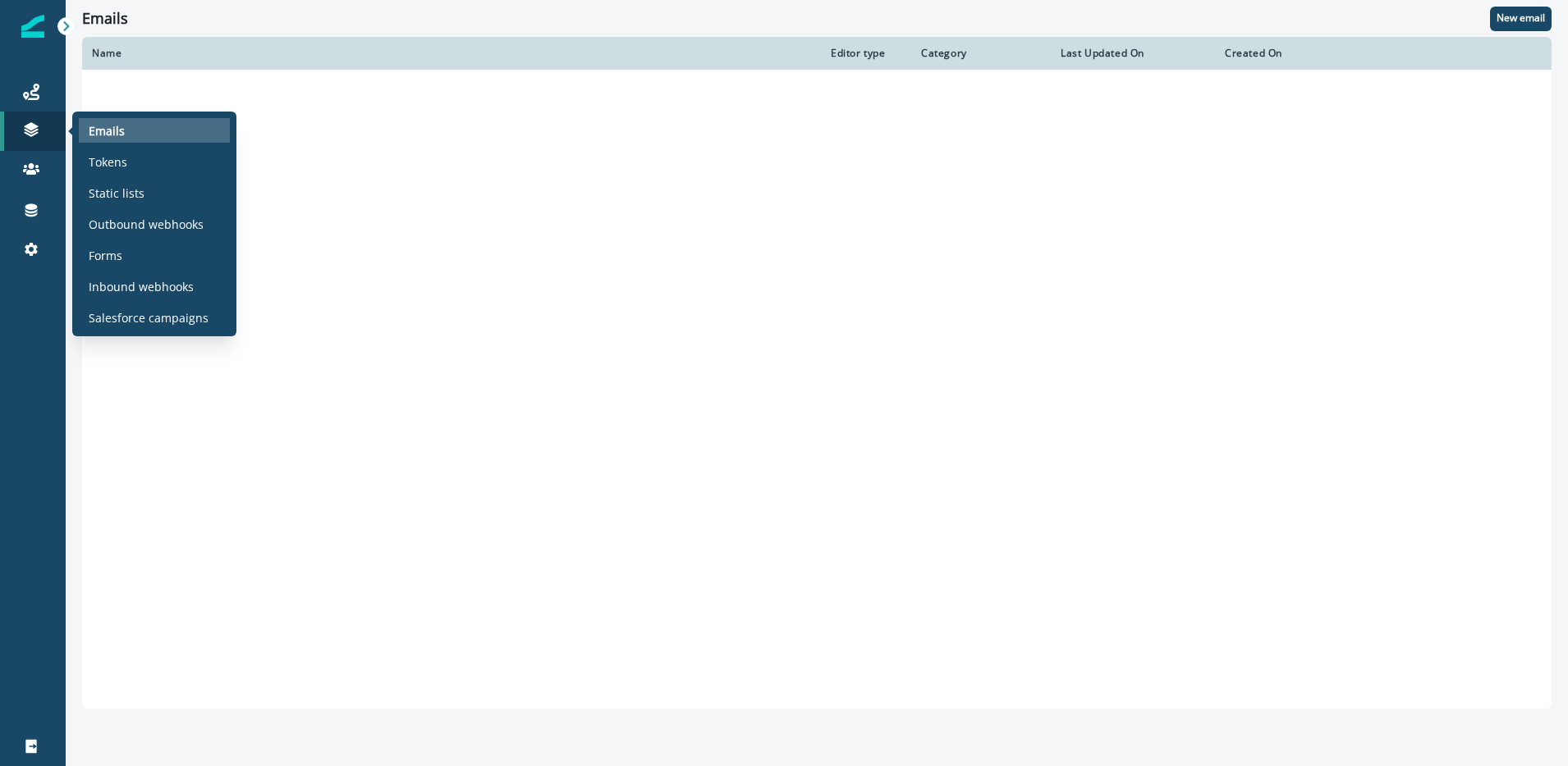
click at [143, 134] on div "Emails" at bounding box center [154, 130] width 151 height 24
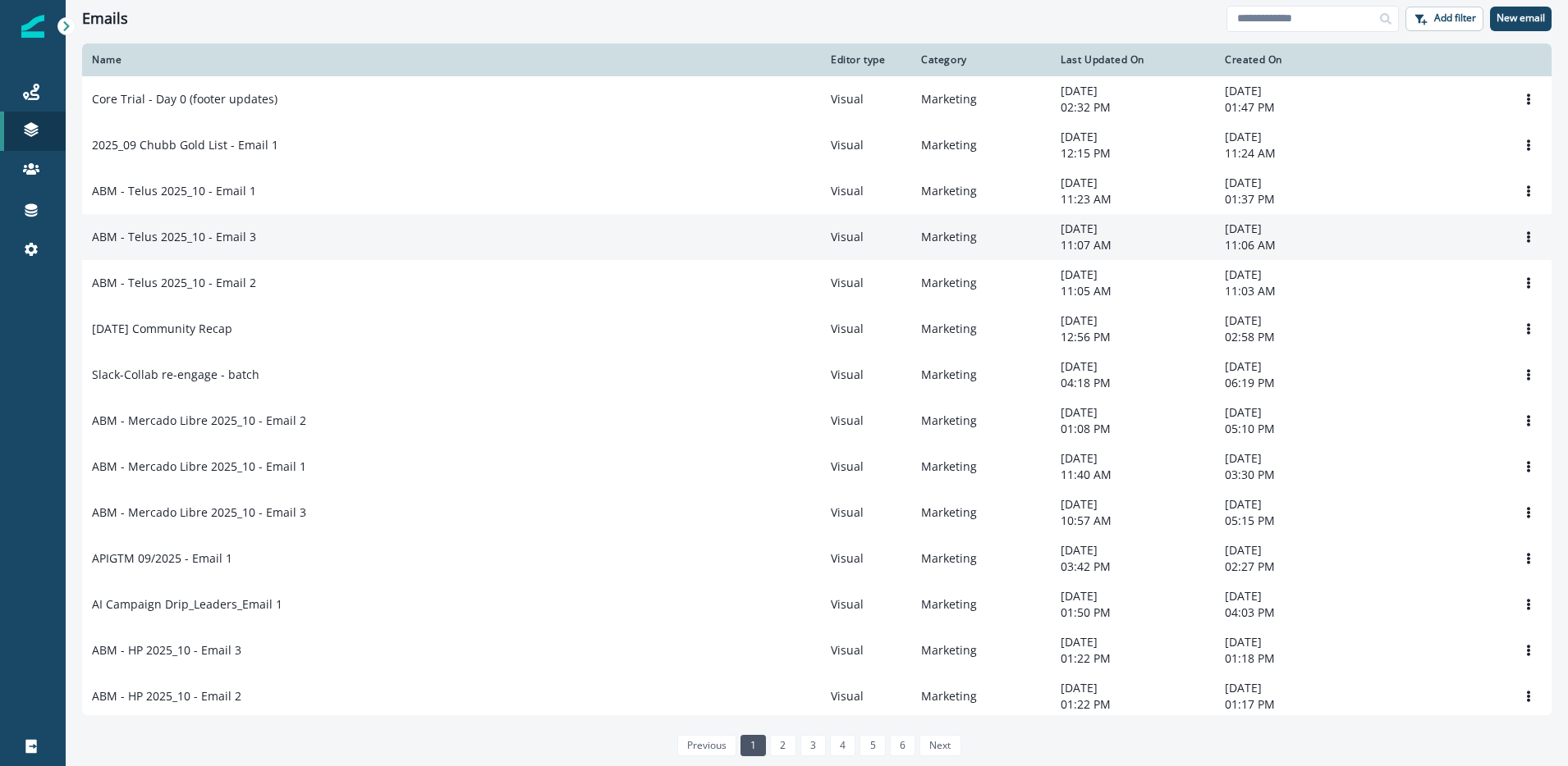
click at [206, 245] on p "ABM - Telus 2025_10 - Email 3" at bounding box center [174, 237] width 164 height 17
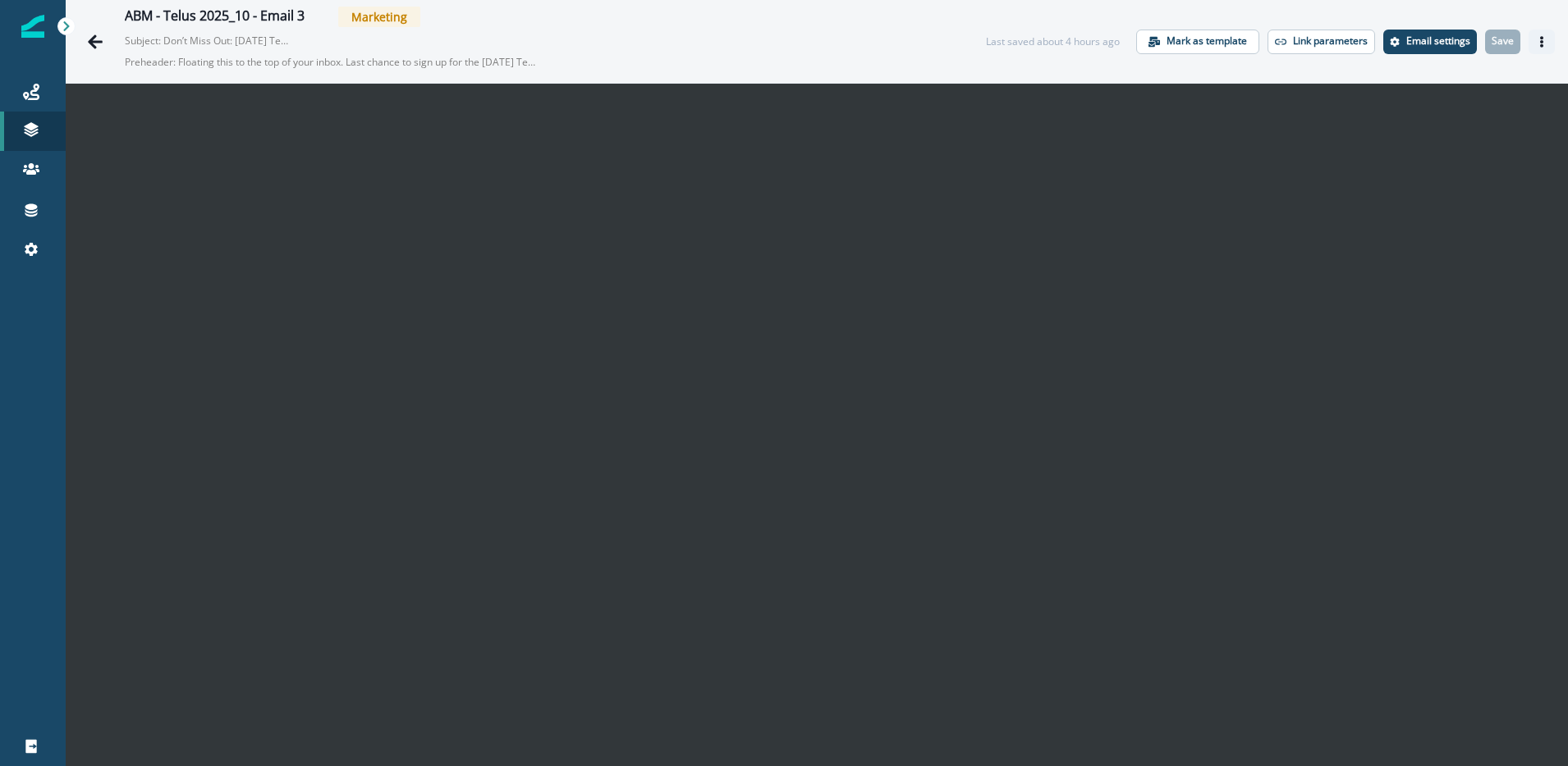
click at [1536, 42] on icon "Actions" at bounding box center [1542, 42] width 12 height 12
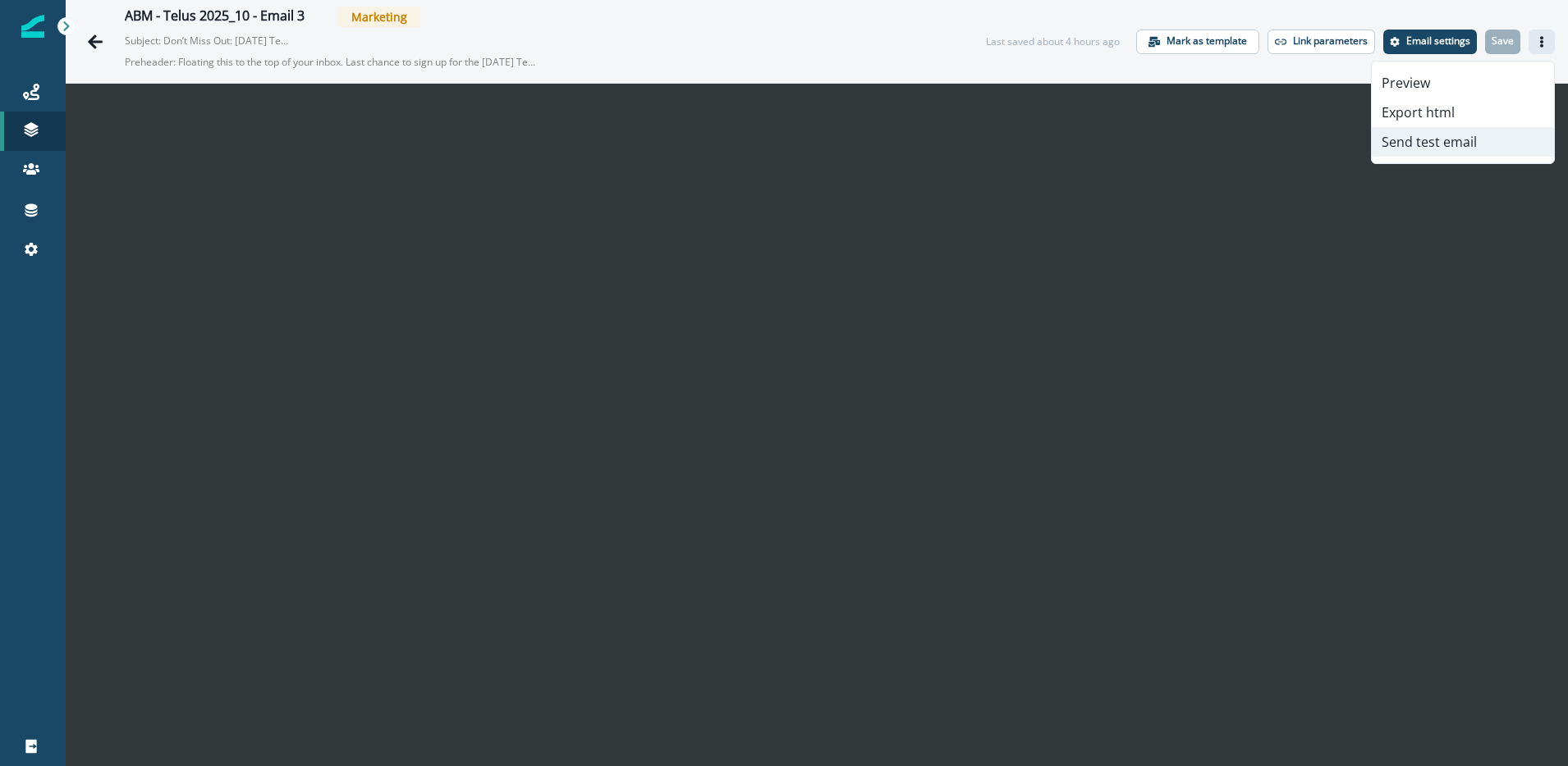
click at [1444, 147] on button "Send test email" at bounding box center [1463, 141] width 182 height 29
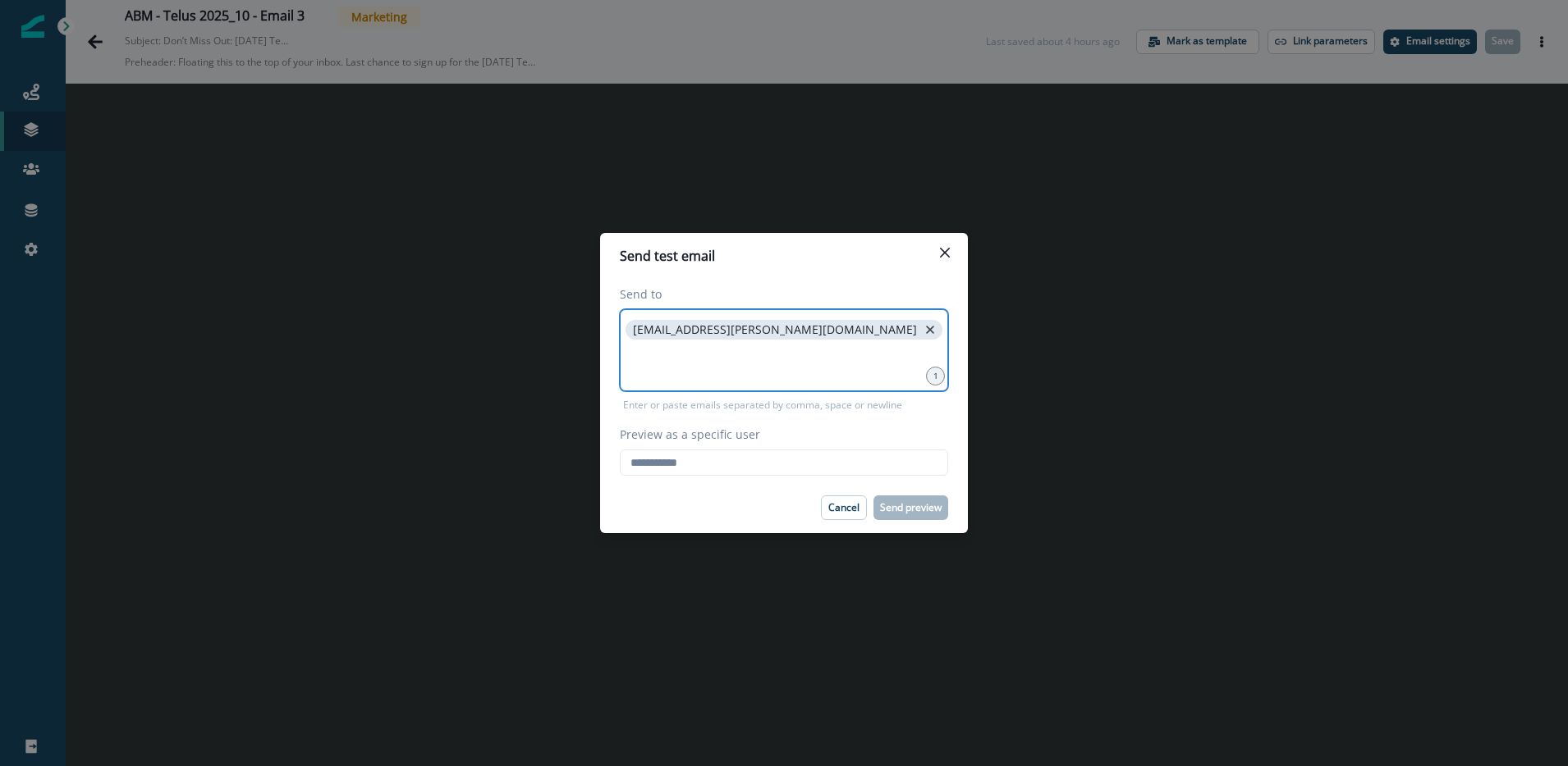
click at [926, 331] on icon "close" at bounding box center [930, 329] width 8 height 8
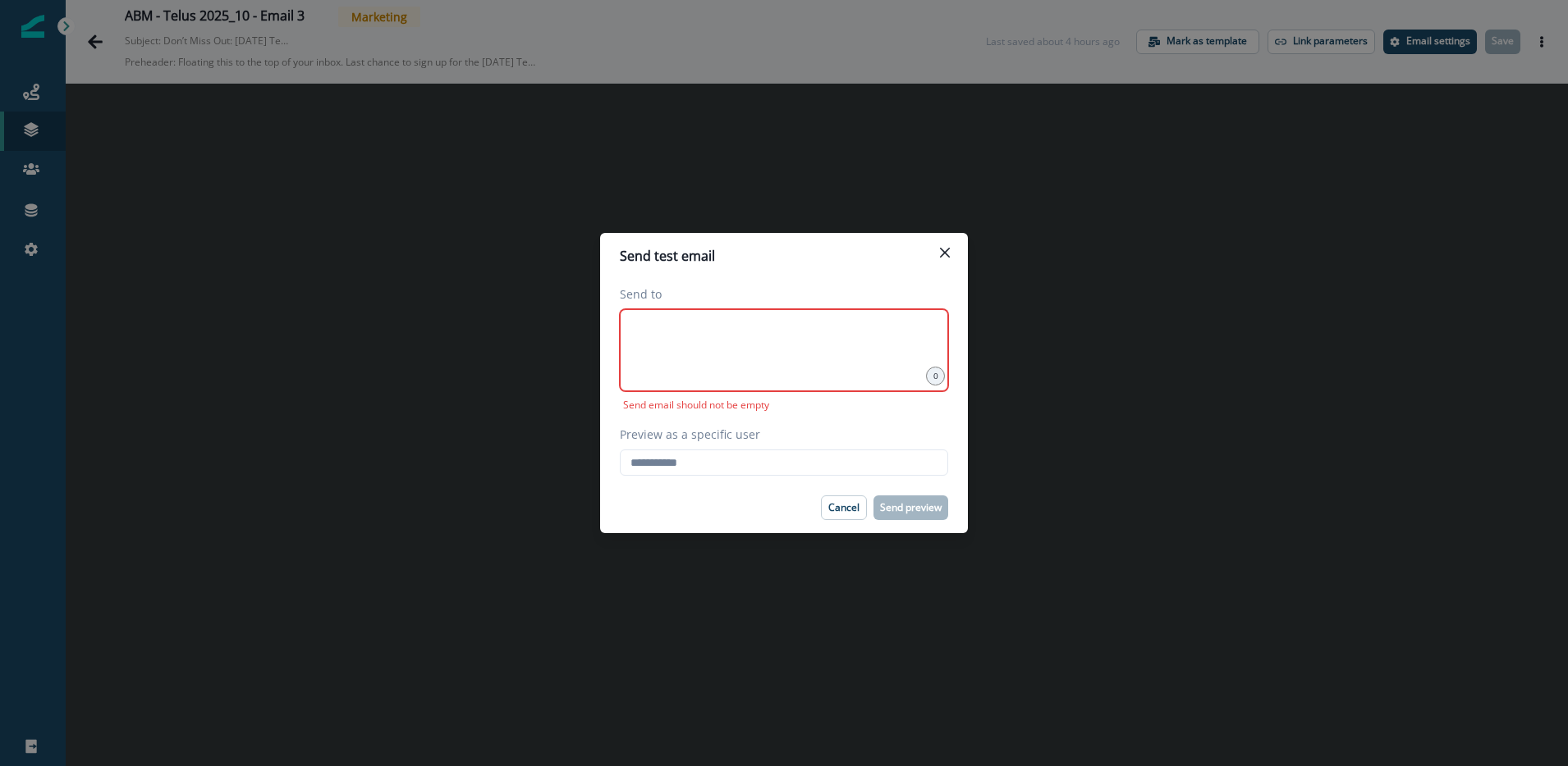
click at [709, 347] on div at bounding box center [784, 350] width 328 height 82
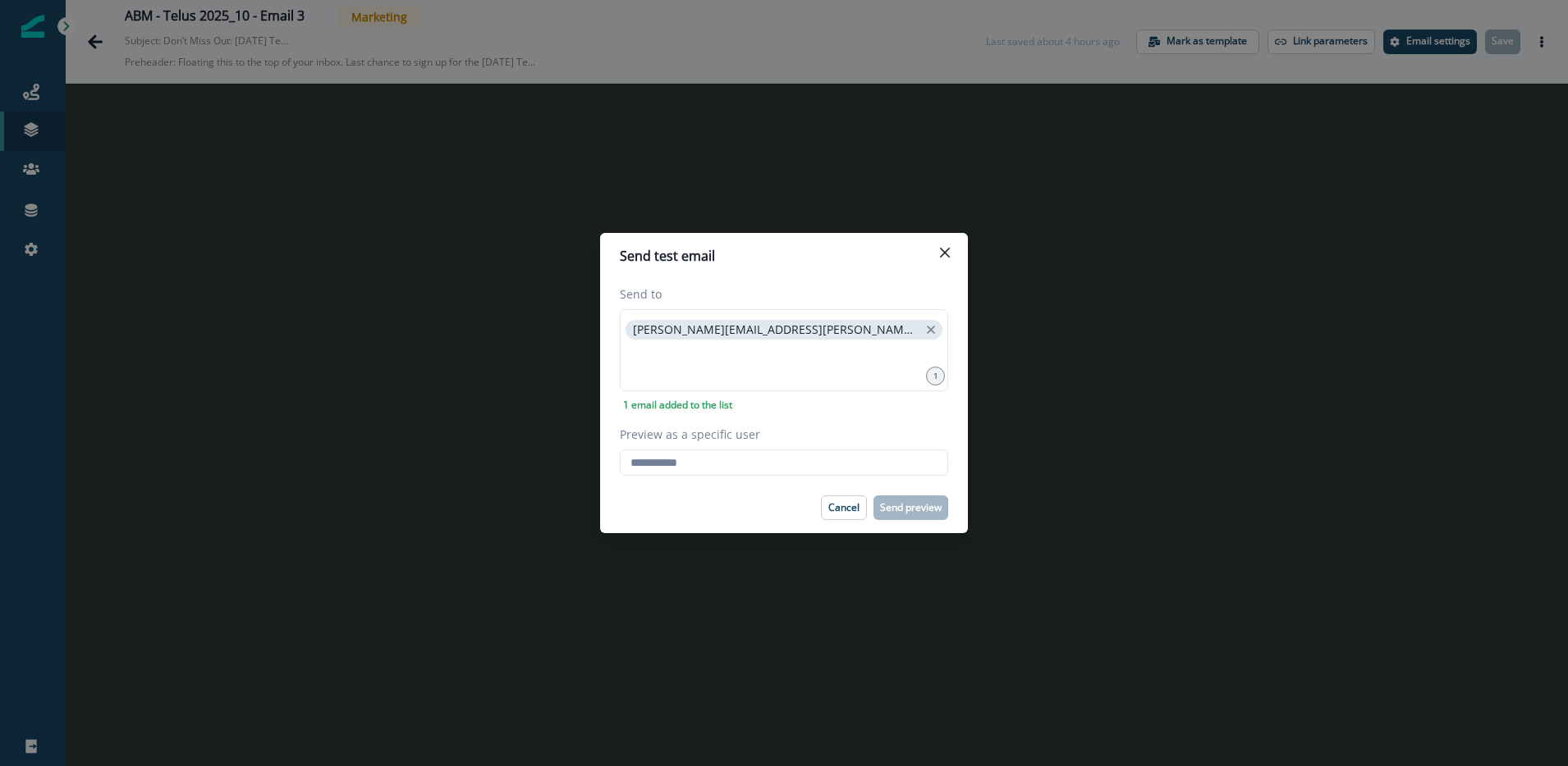
type input "**********"
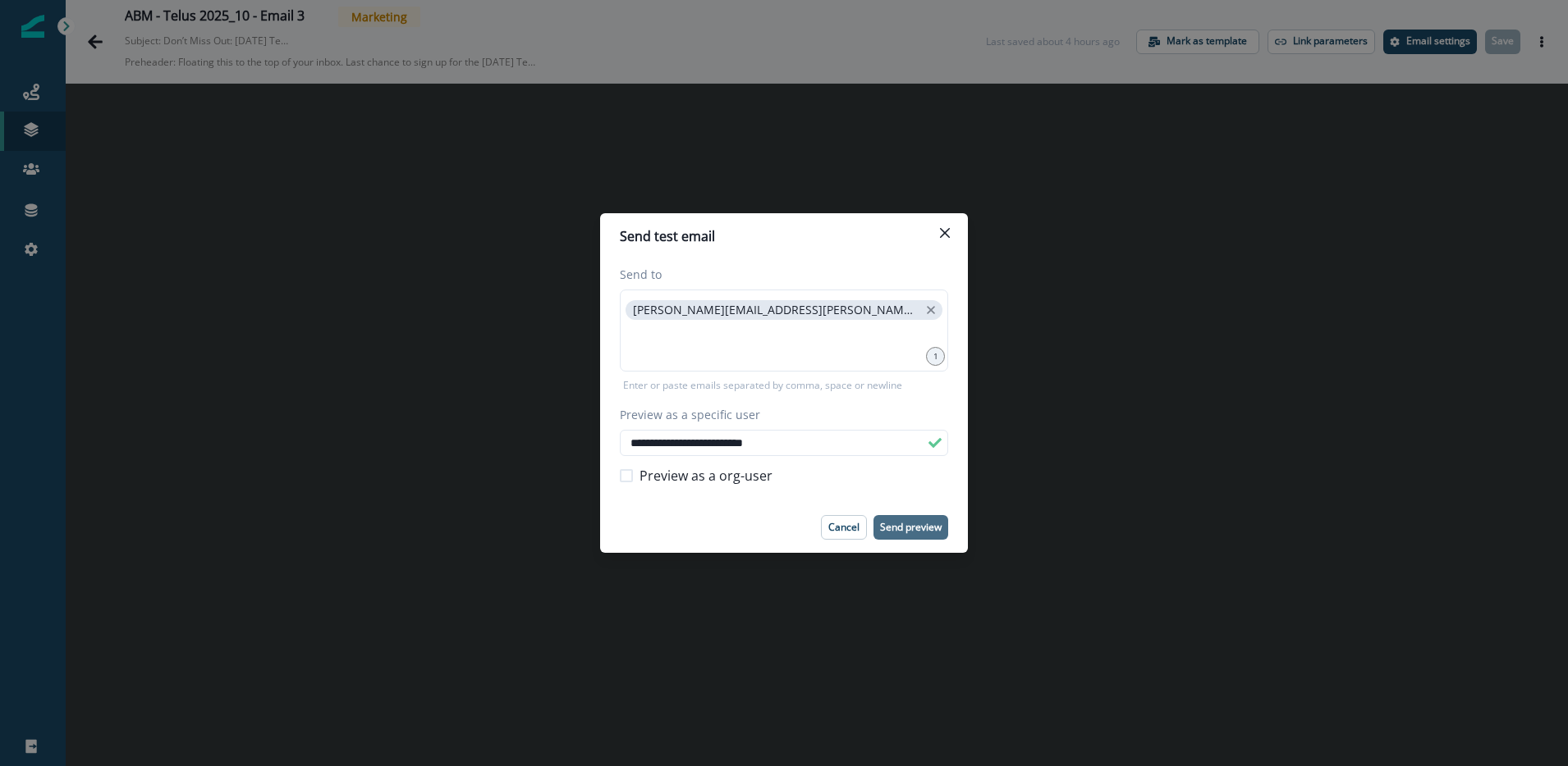
click at [926, 538] on button "Send preview" at bounding box center [910, 527] width 74 height 24
click at [950, 233] on button "Close" at bounding box center [945, 232] width 26 height 26
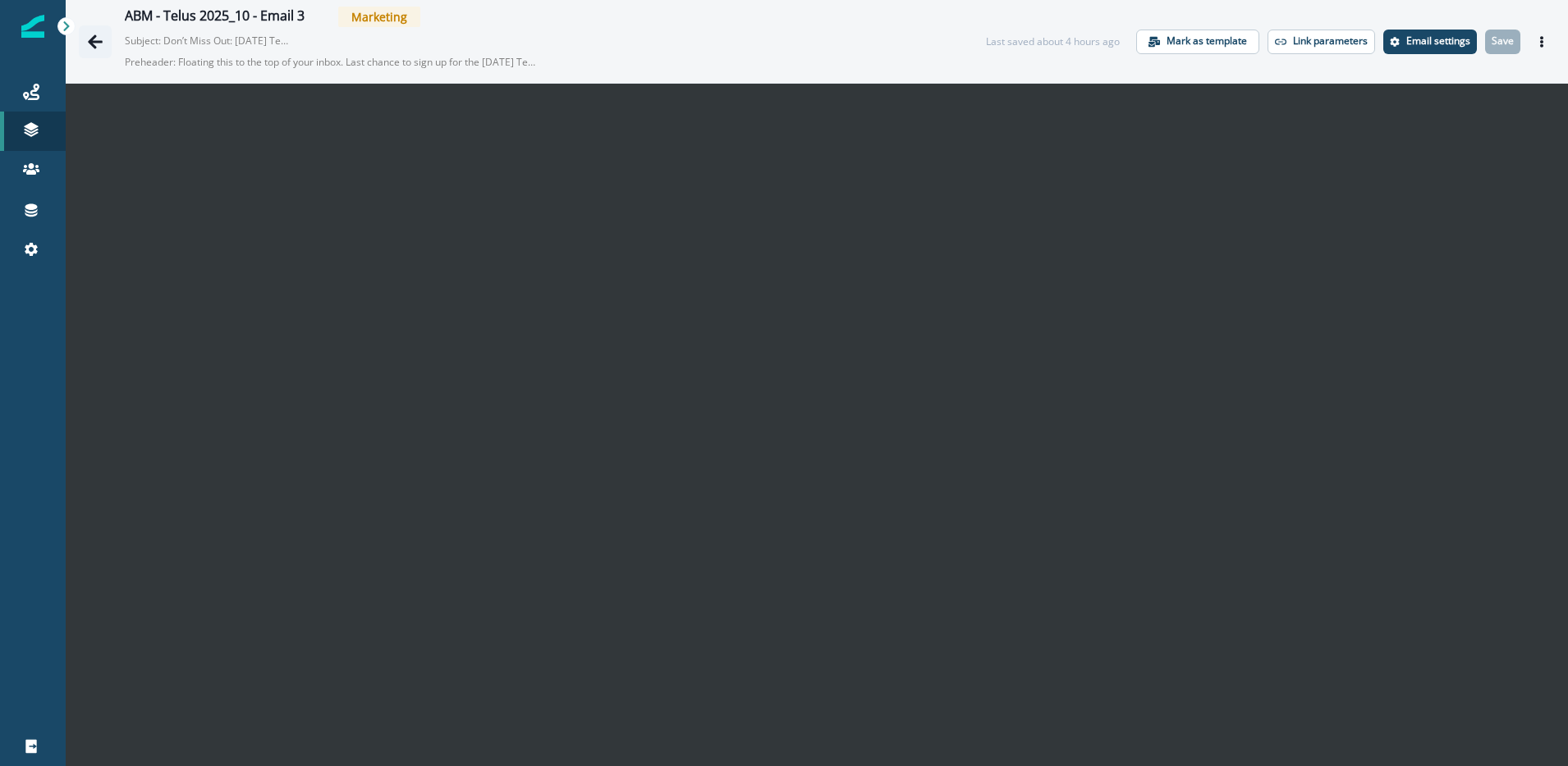
click at [98, 47] on icon "Go back" at bounding box center [95, 42] width 17 height 17
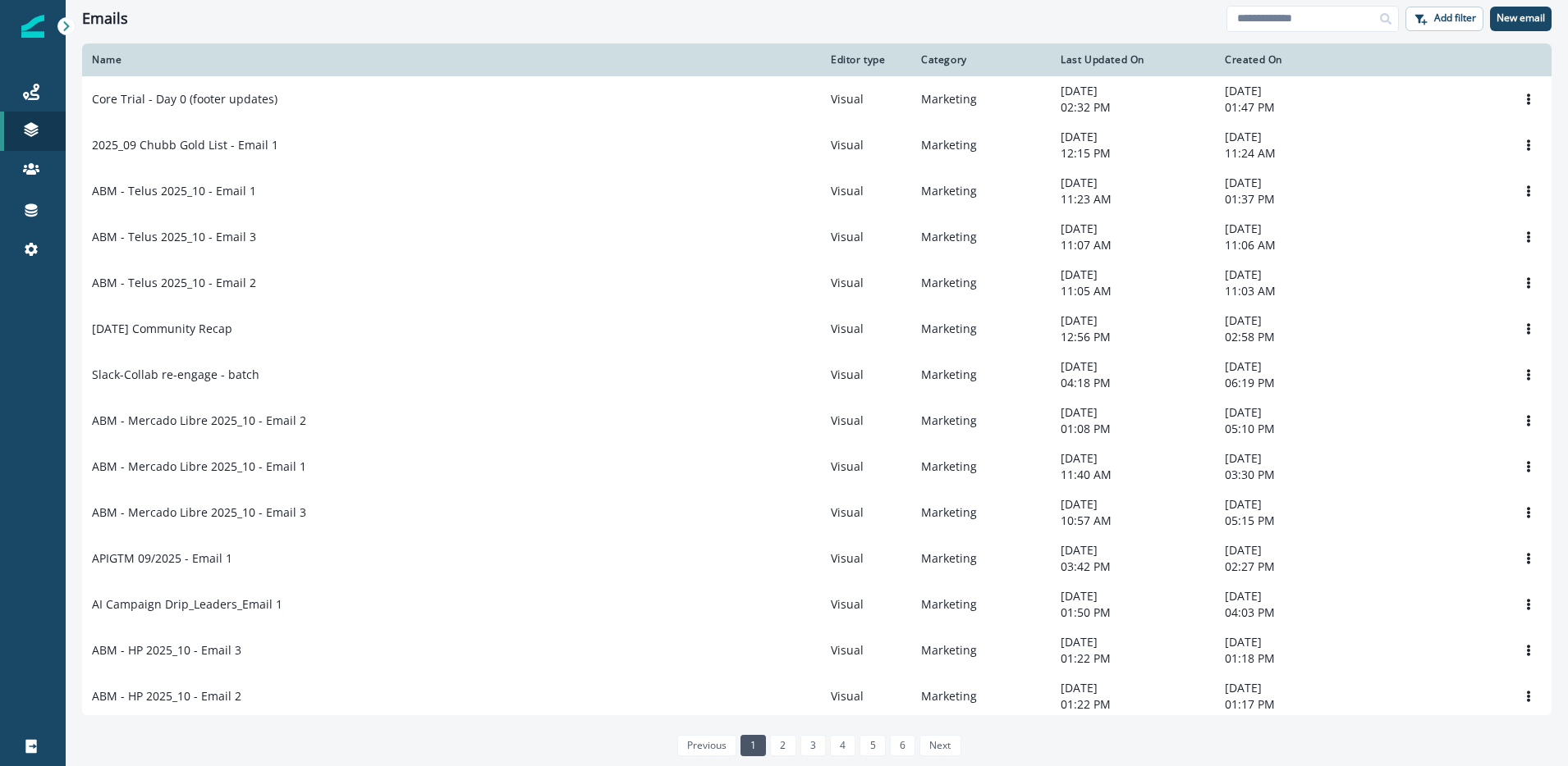
click at [990, 13] on div "Emails" at bounding box center [654, 19] width 1145 height 18
click at [1250, 22] on input at bounding box center [1313, 18] width 172 height 26
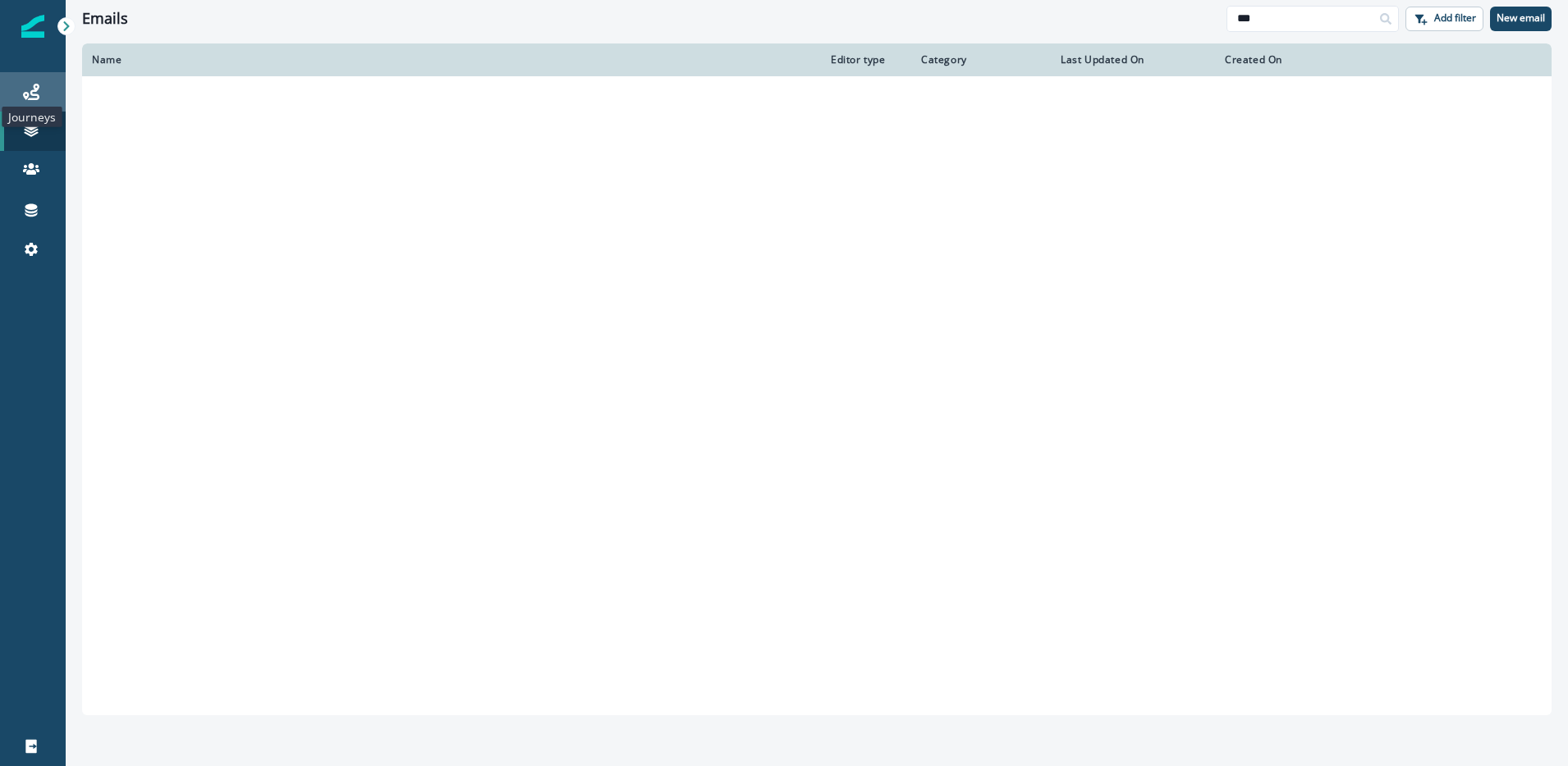
type input "**"
click at [23, 97] on icon at bounding box center [31, 92] width 17 height 17
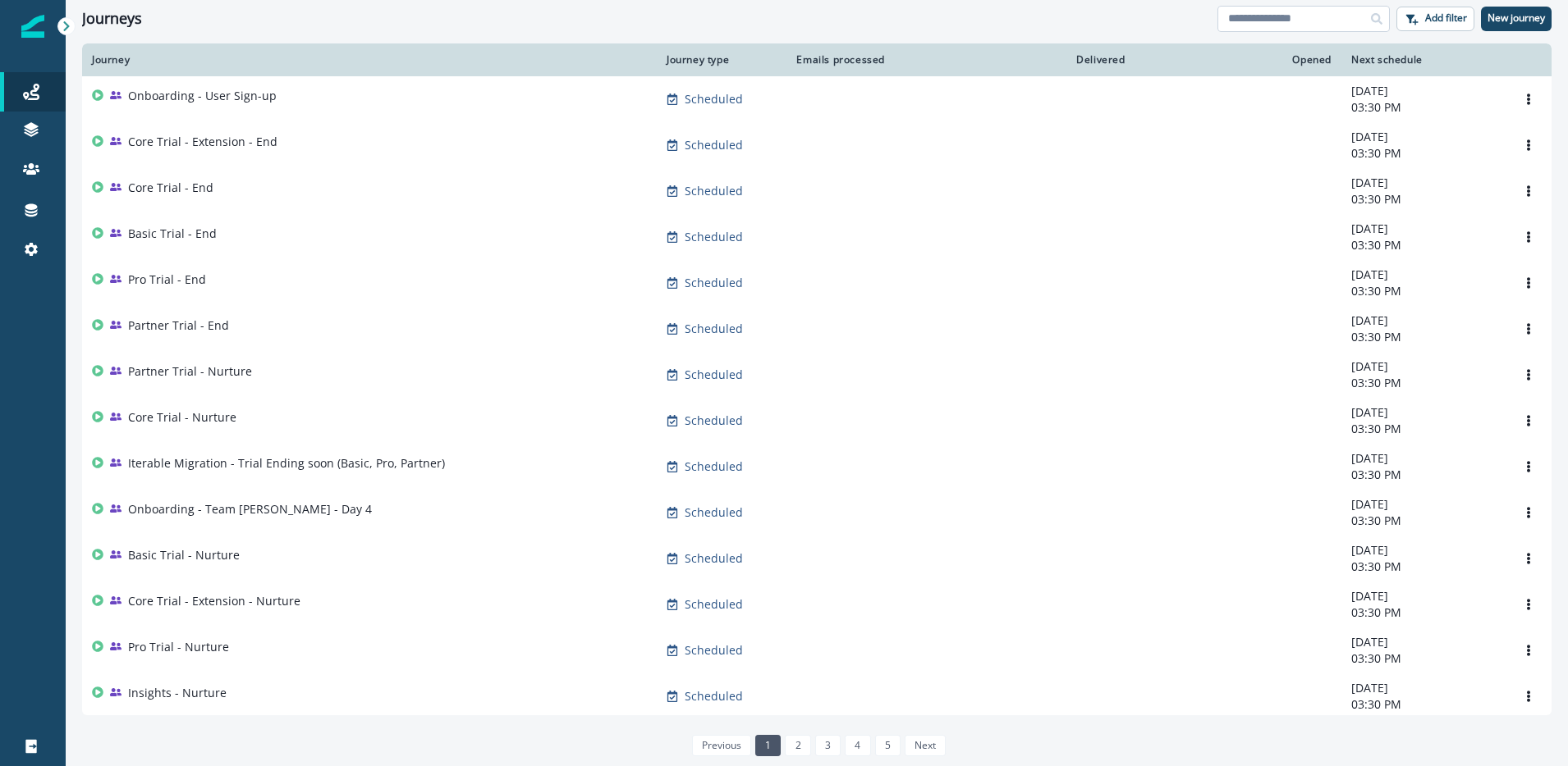
click at [1281, 18] on input at bounding box center [1304, 18] width 172 height 26
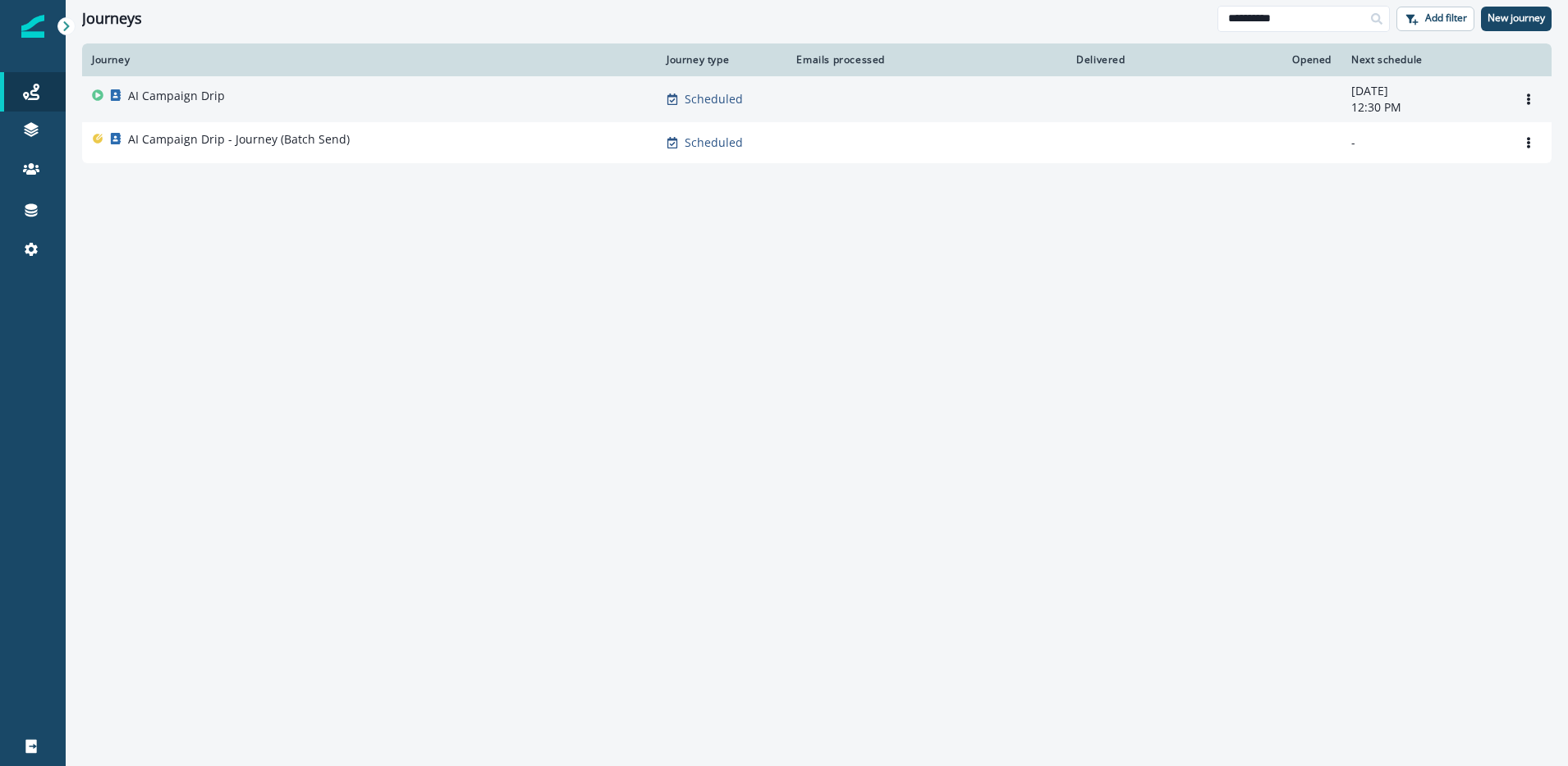
type input "**********"
click at [244, 105] on div "AI Campaign Drip" at bounding box center [369, 99] width 555 height 23
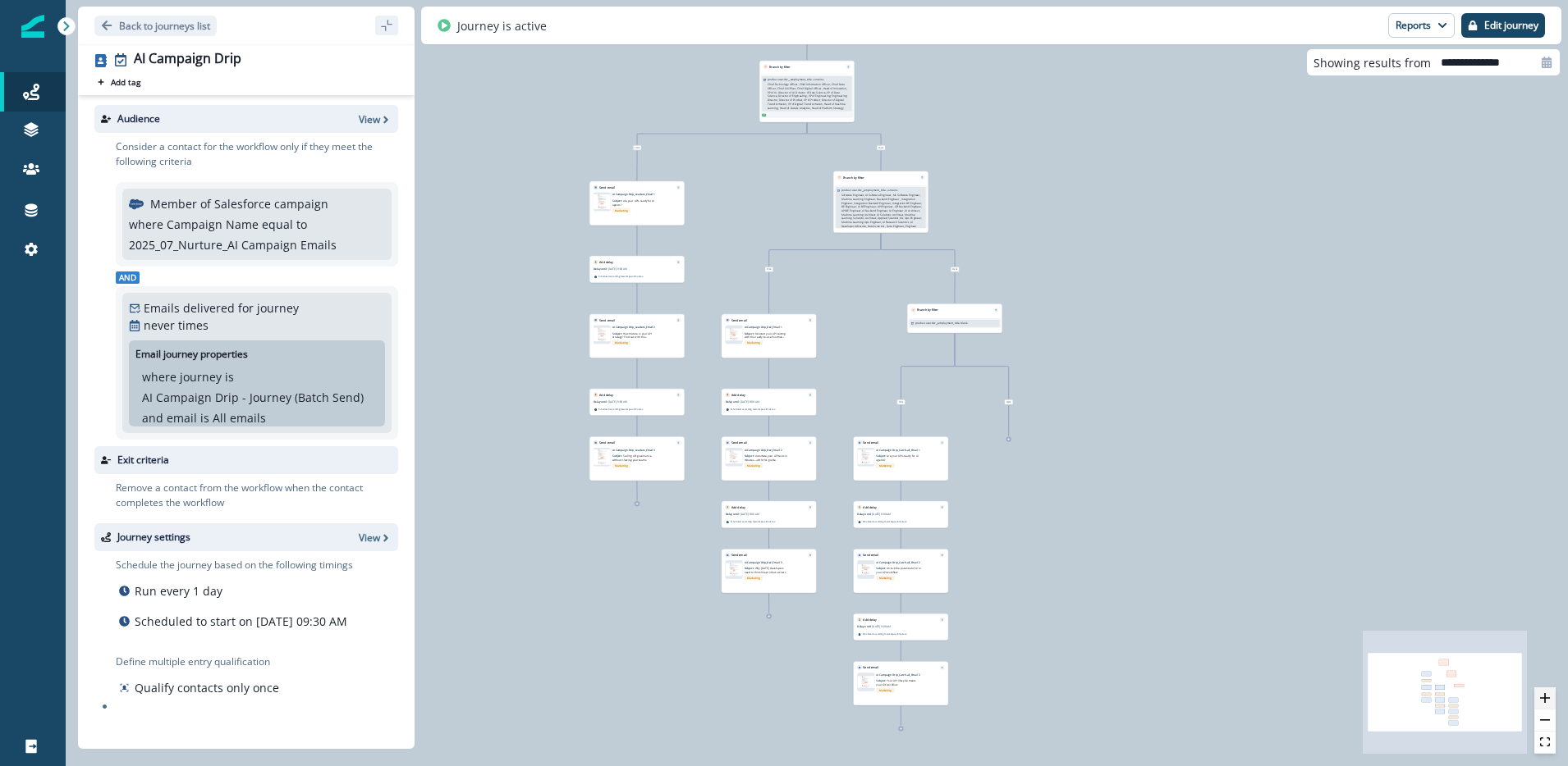
click at [1549, 697] on icon "zoom in" at bounding box center [1545, 698] width 10 height 10
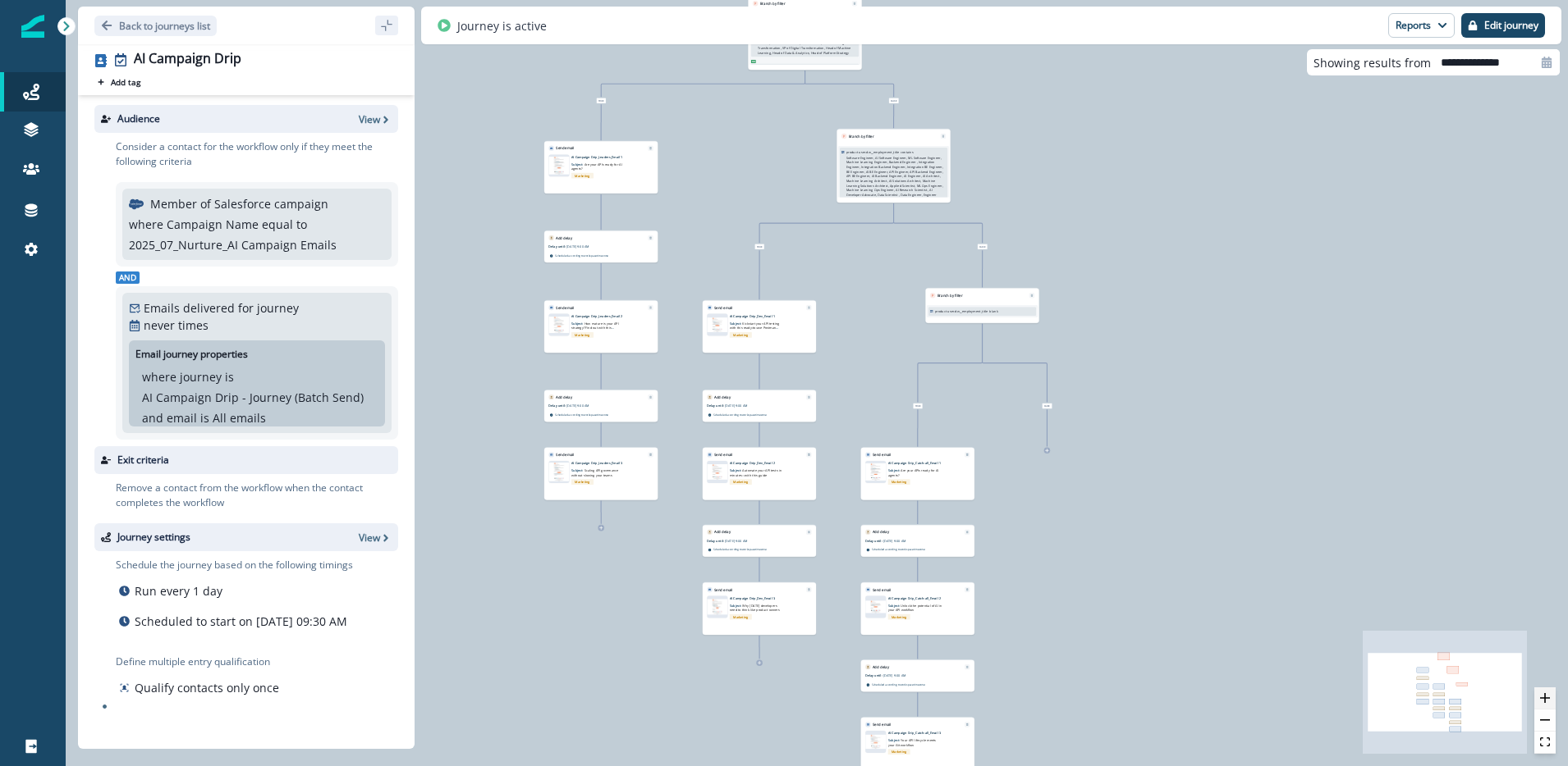
click at [1549, 697] on icon "zoom in" at bounding box center [1545, 698] width 10 height 10
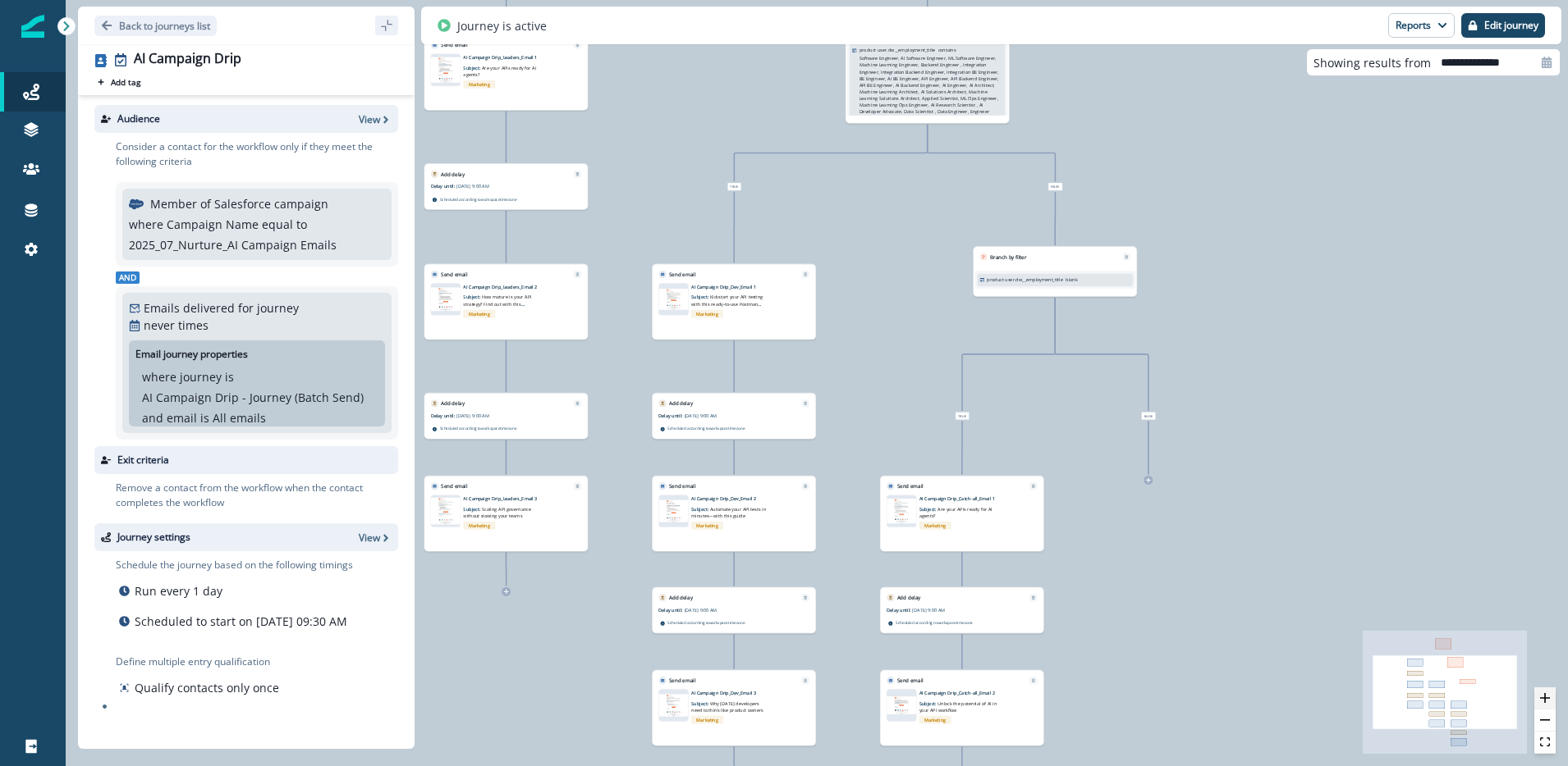
click at [1549, 697] on icon "zoom in" at bounding box center [1545, 698] width 10 height 10
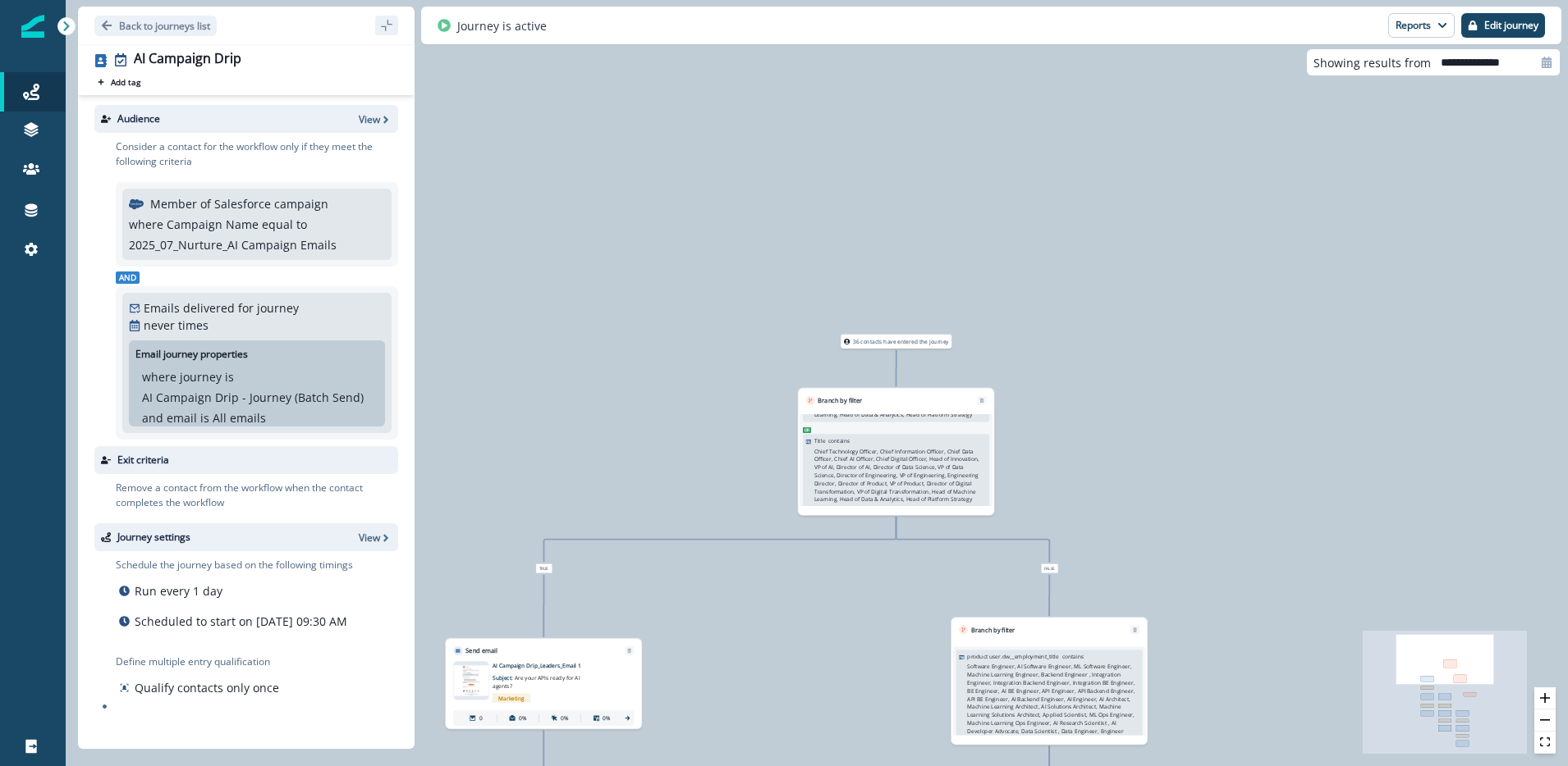
scroll to position [159, 0]
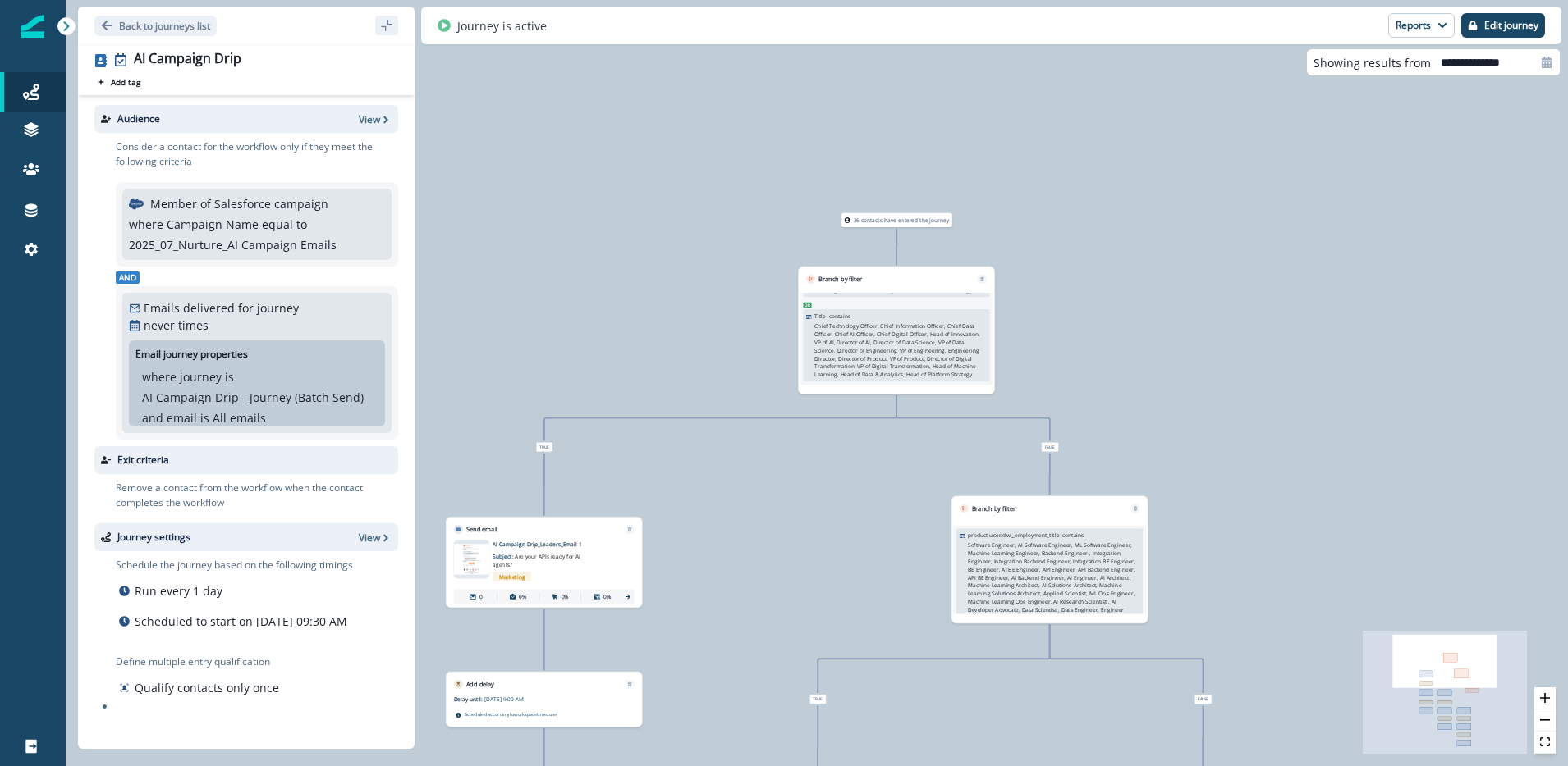
click at [269, 242] on p "2025_07_Nurture_AI Campaign Emails" at bounding box center [233, 245] width 208 height 18
